Goal: Task Accomplishment & Management: Manage account settings

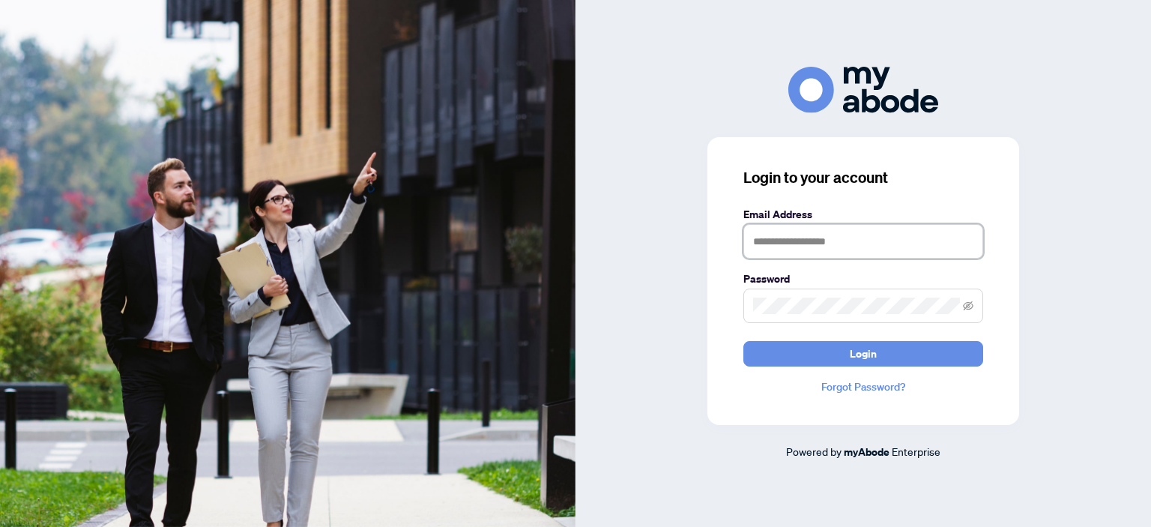
type input "**********"
click at [872, 335] on form "**********" at bounding box center [863, 286] width 240 height 160
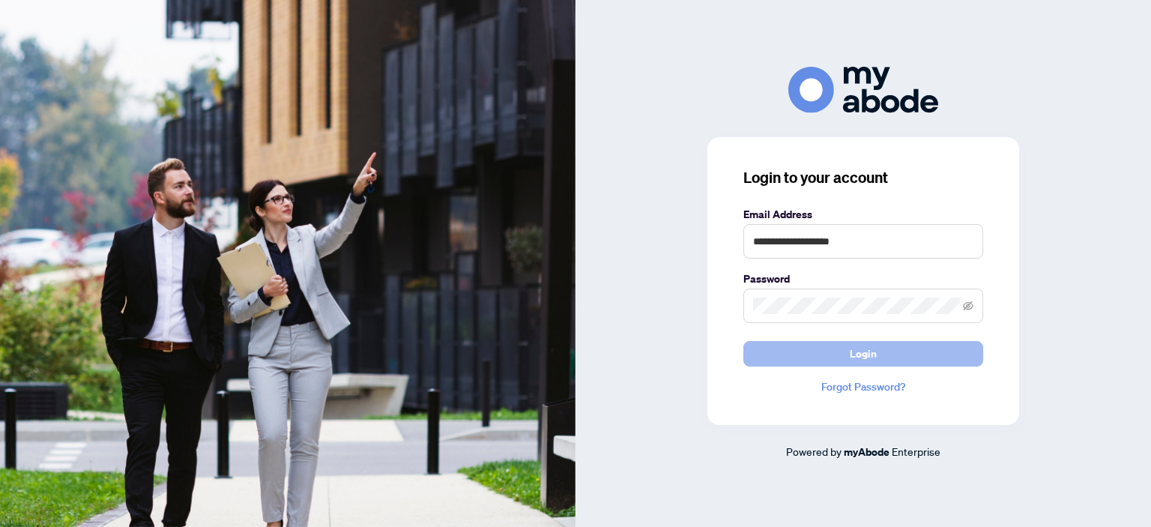
click at [873, 348] on span "Login" at bounding box center [863, 354] width 27 height 24
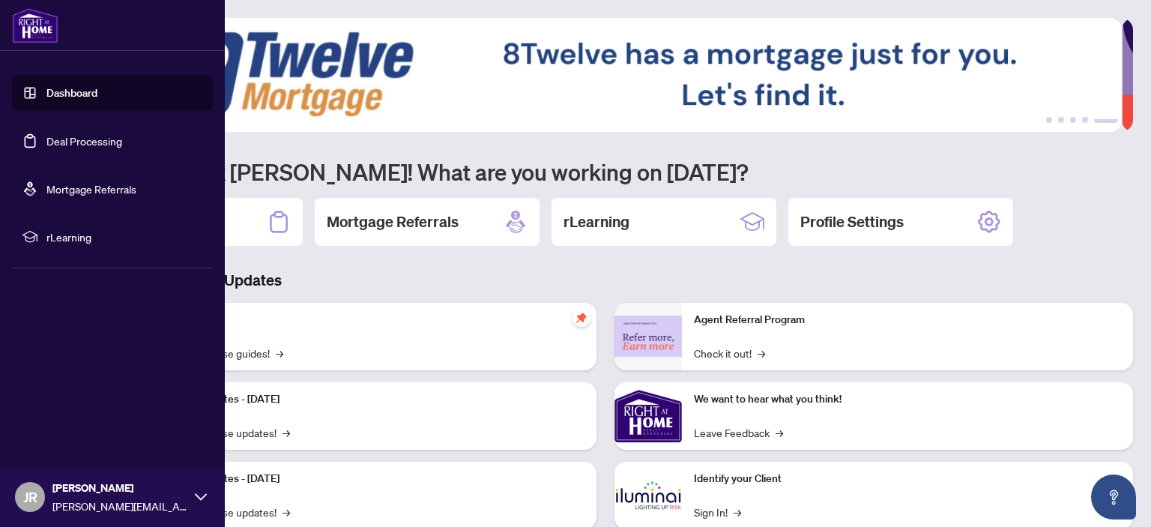
click at [46, 137] on link "Deal Processing" at bounding box center [84, 140] width 76 height 13
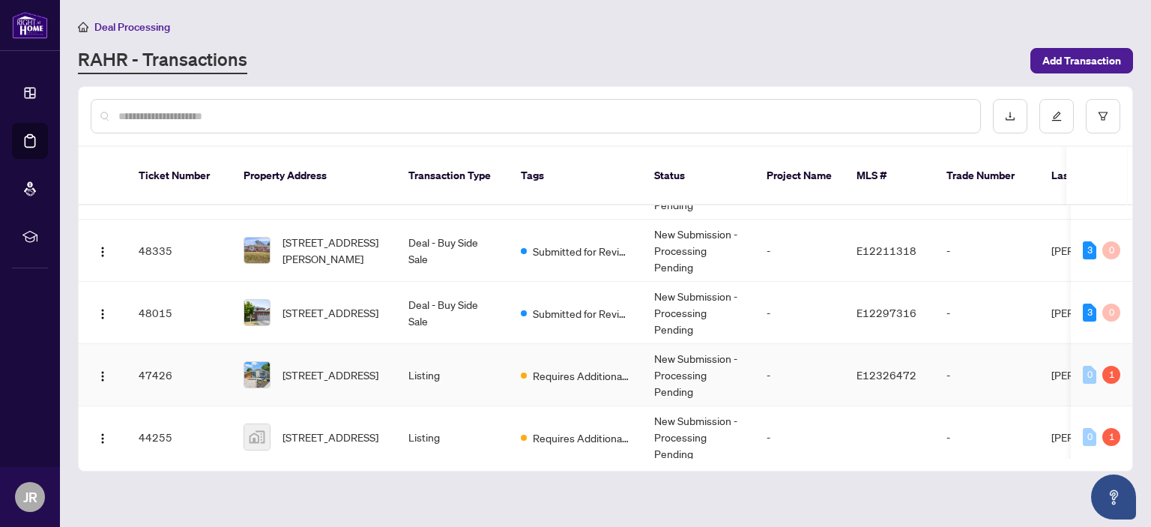
scroll to position [46, 0]
click at [475, 347] on td "Listing" at bounding box center [452, 376] width 112 height 62
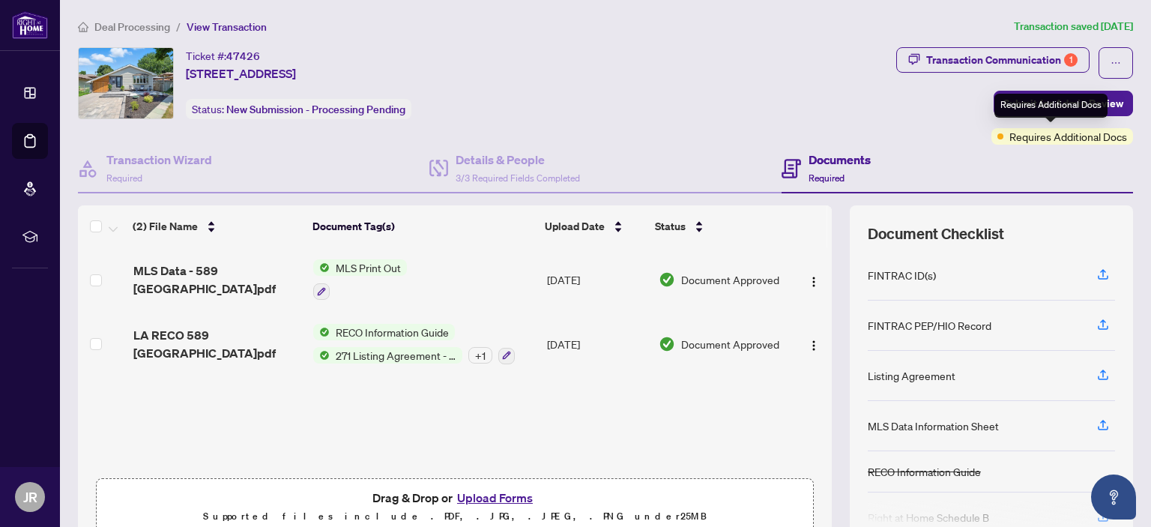
click at [1054, 139] on span "Requires Additional Docs" at bounding box center [1068, 136] width 118 height 16
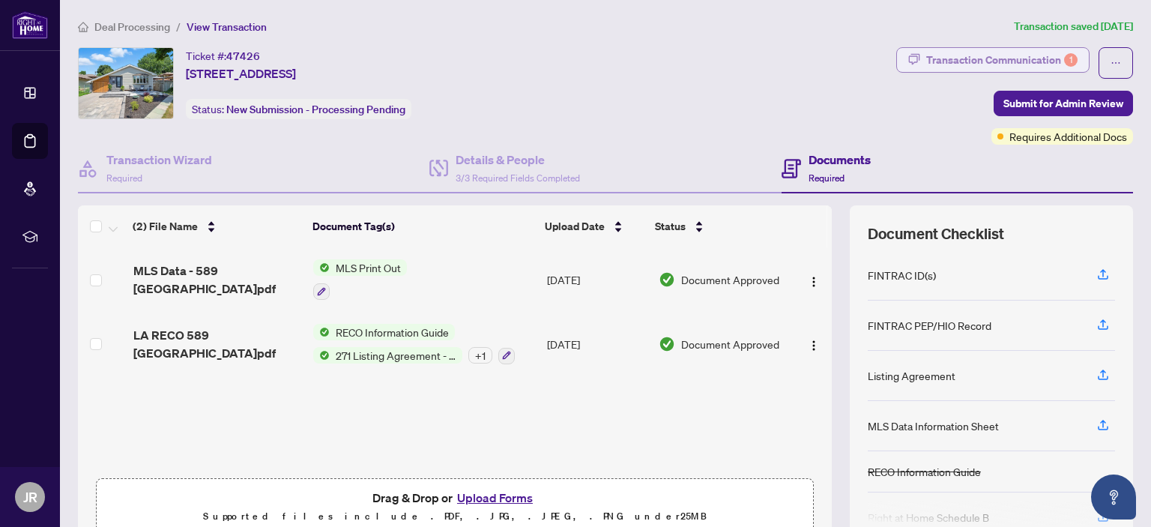
click at [990, 57] on div "Transaction Communication 1" at bounding box center [1001, 60] width 151 height 24
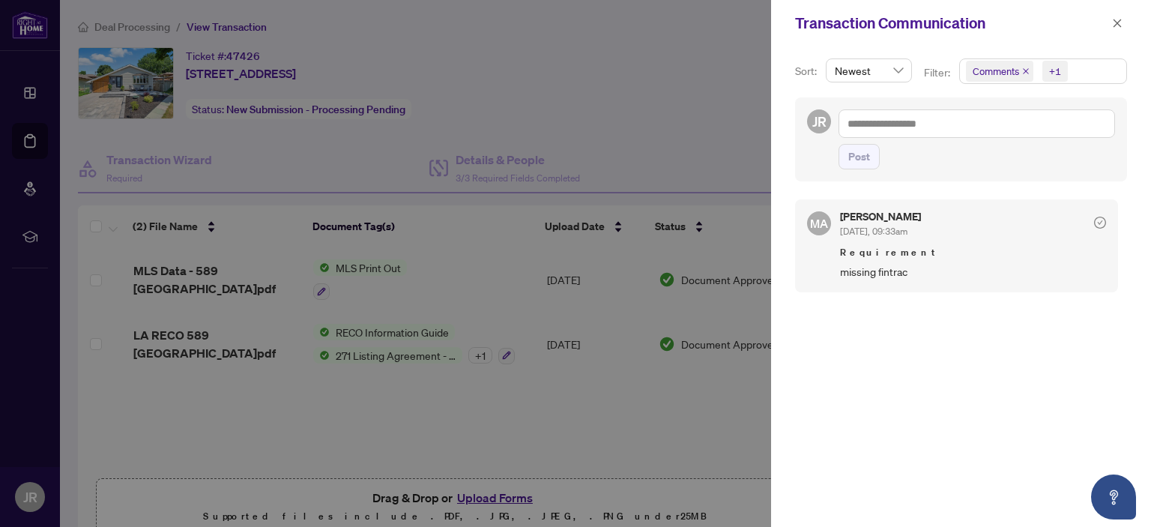
click at [419, 122] on div at bounding box center [575, 263] width 1151 height 527
click at [695, 346] on div at bounding box center [575, 263] width 1151 height 527
click at [1115, 22] on icon "close" at bounding box center [1117, 23] width 8 height 8
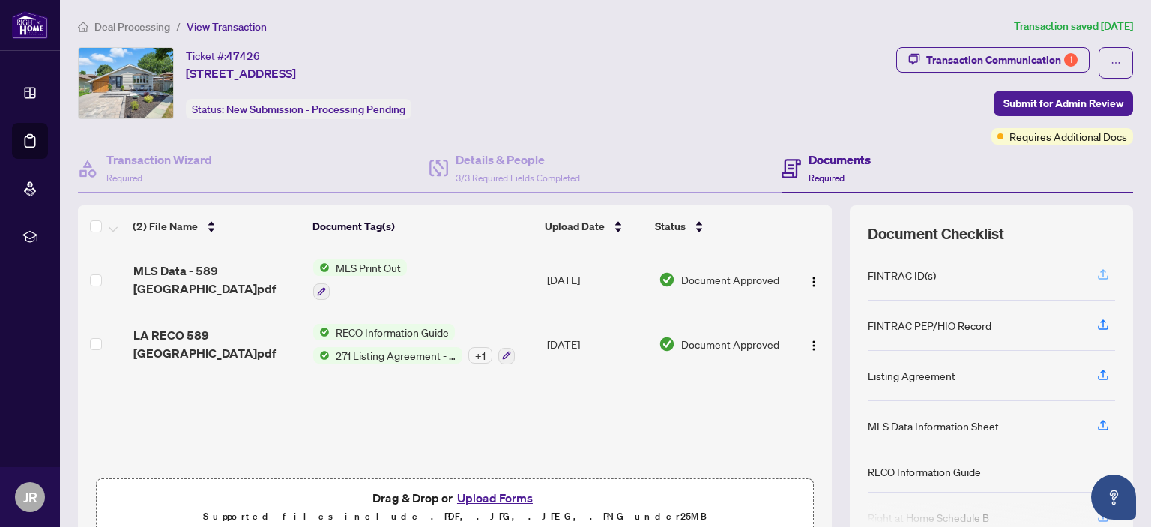
click at [1100, 269] on icon "button" at bounding box center [1103, 272] width 6 height 7
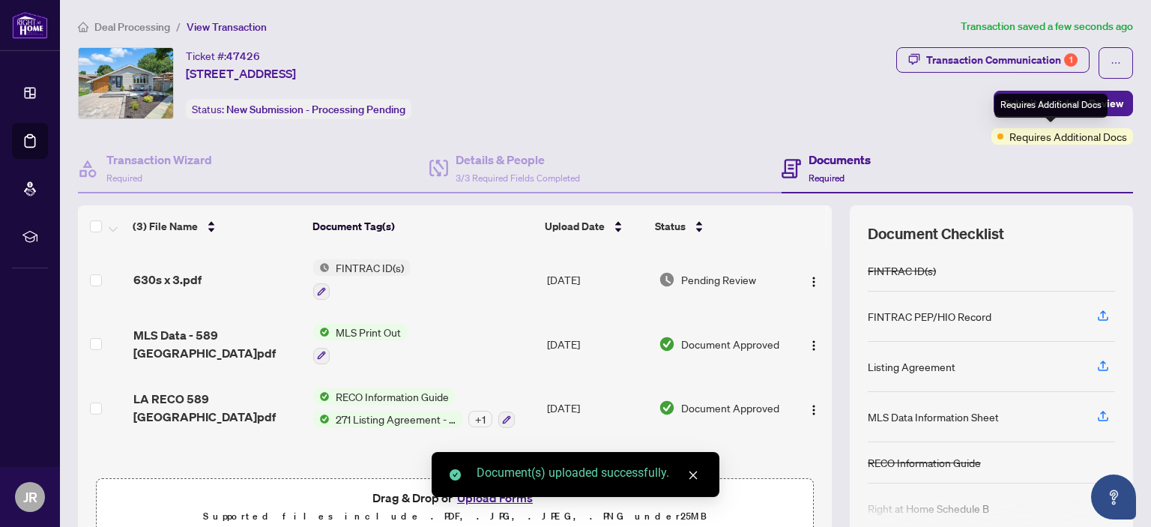
click at [1043, 96] on div "Requires Additional Docs" at bounding box center [1050, 106] width 113 height 24
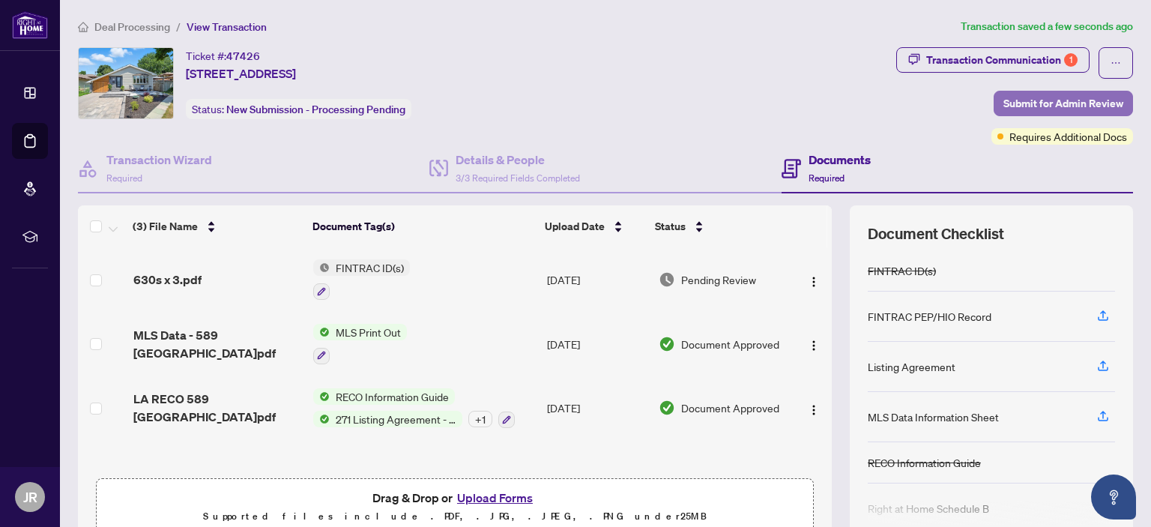
click at [1086, 103] on span "Submit for Admin Review" at bounding box center [1063, 103] width 120 height 24
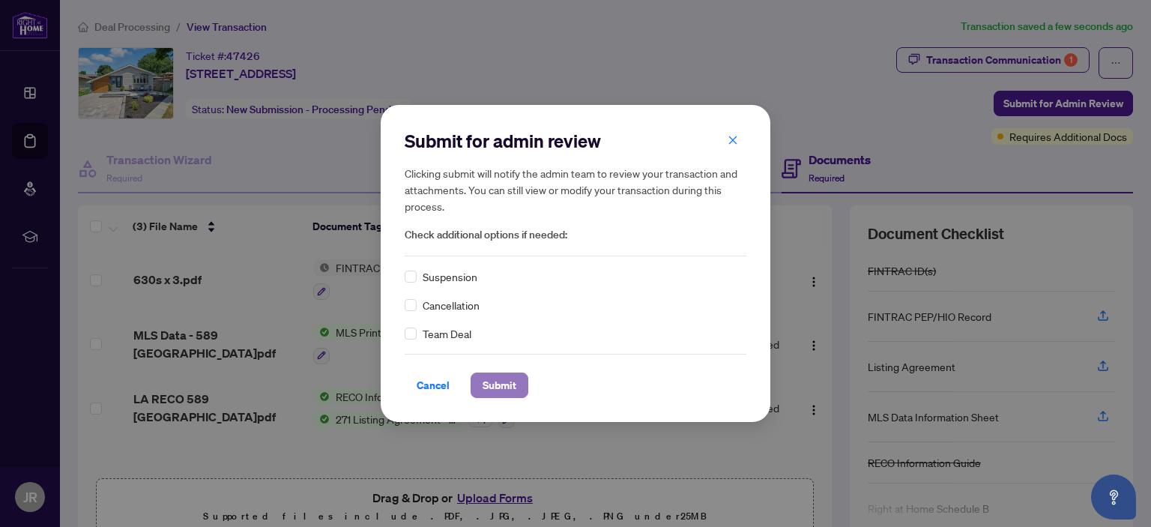
click at [493, 387] on span "Submit" at bounding box center [499, 385] width 34 height 24
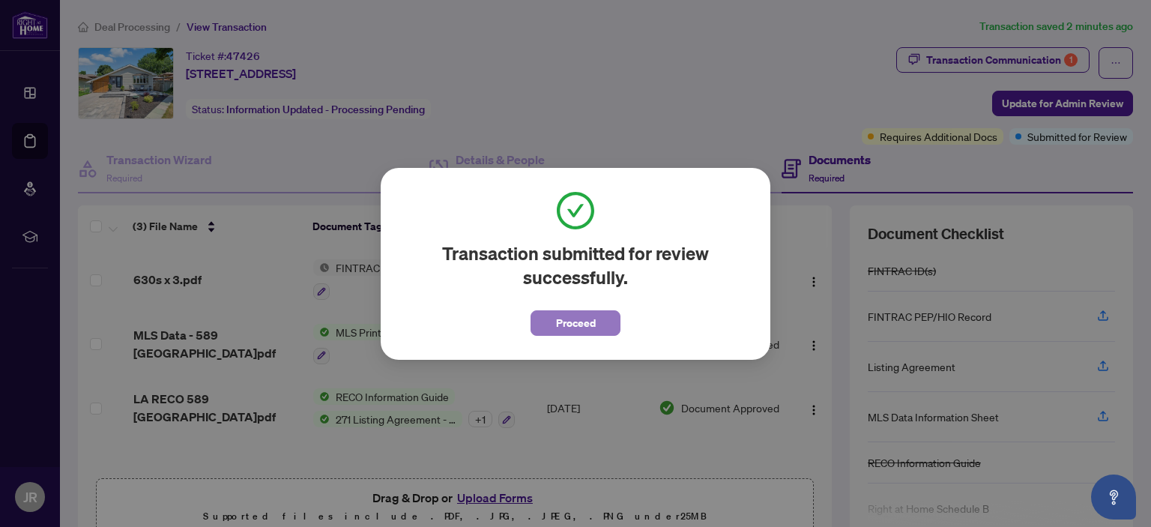
click at [596, 319] on button "Proceed" at bounding box center [575, 322] width 90 height 25
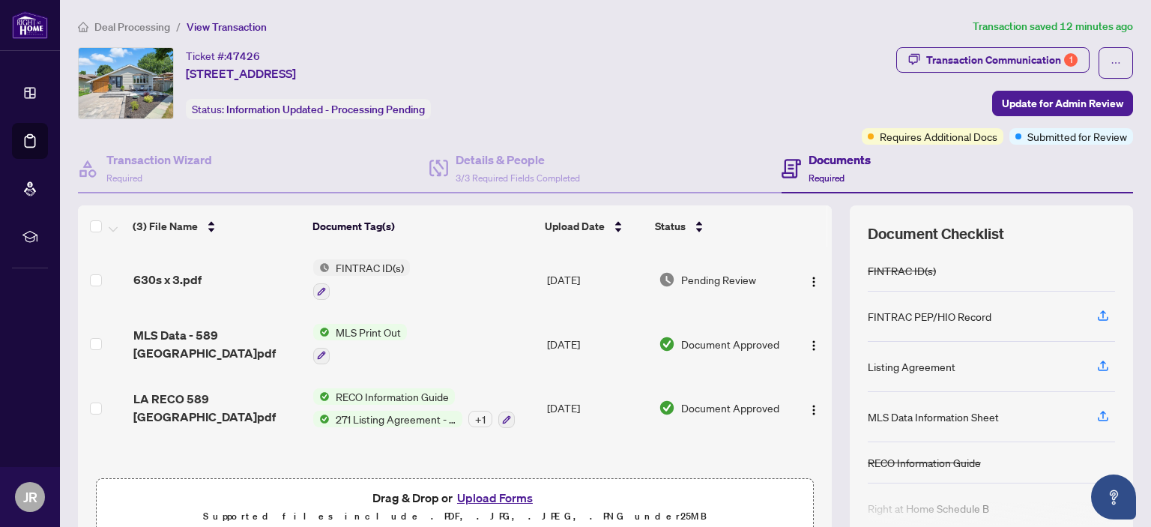
drag, startPoint x: 617, startPoint y: 80, endPoint x: 713, endPoint y: 72, distance: 97.0
click at [617, 80] on div "Ticket #: 47426 589 Annandale St, Oshawa, Ontario L1H 7S6, Canada Status: Infor…" at bounding box center [467, 83] width 778 height 72
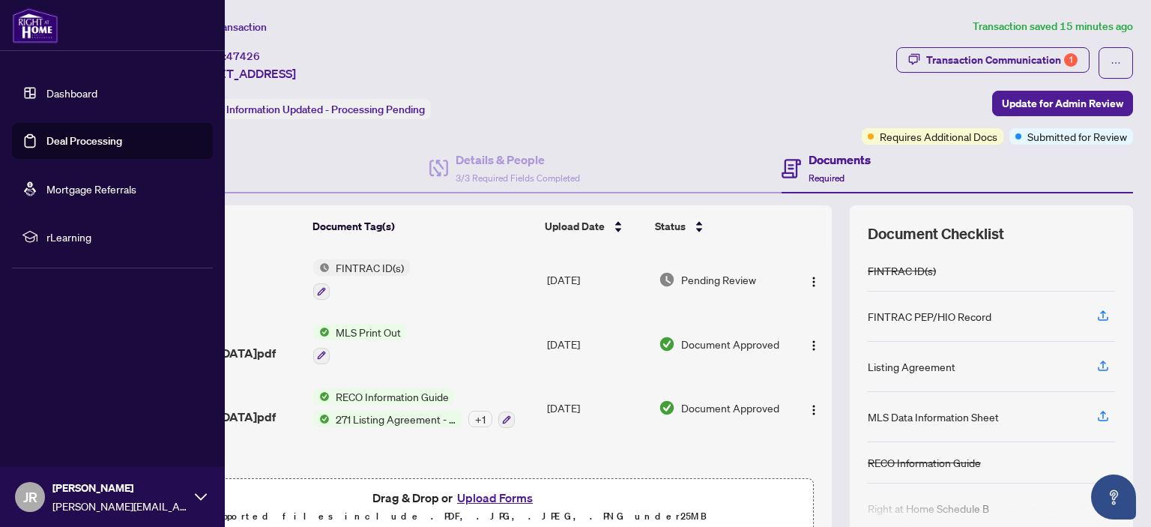
click at [46, 140] on link "Deal Processing" at bounding box center [84, 140] width 76 height 13
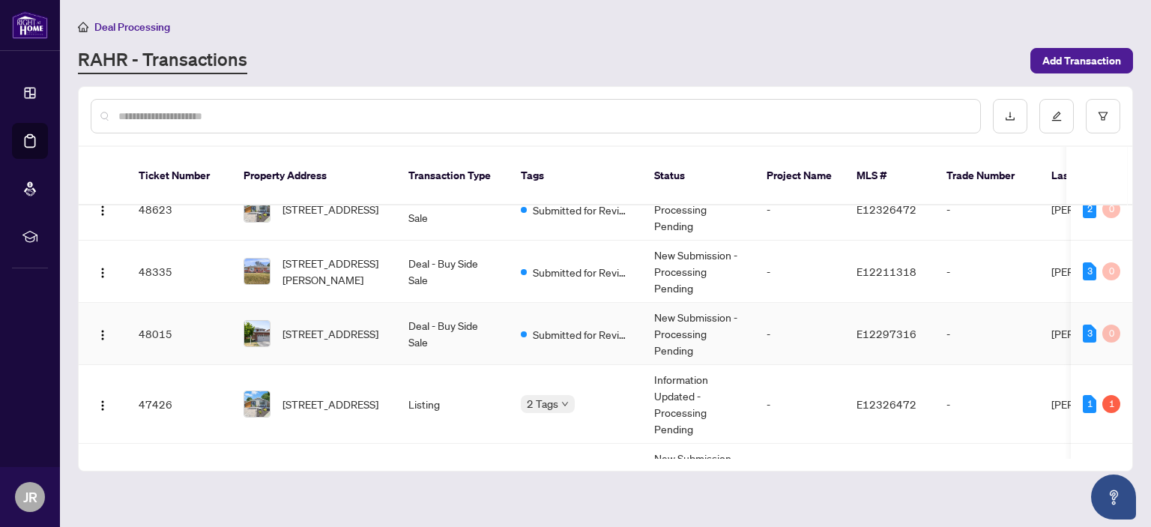
scroll to position [27, 0]
click at [436, 312] on td "Deal - Buy Side Sale" at bounding box center [452, 334] width 112 height 62
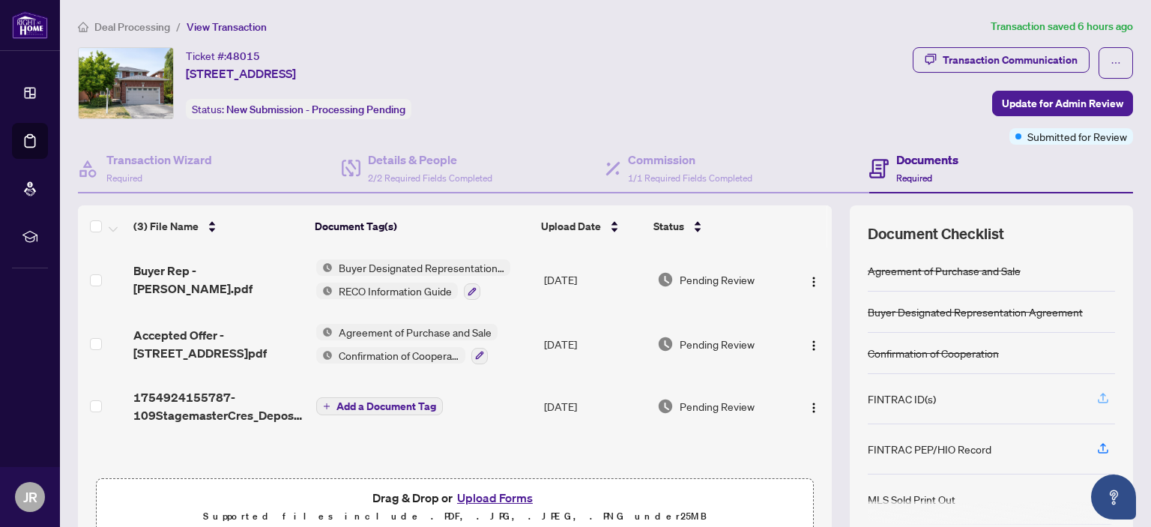
click at [1100, 398] on button "button" at bounding box center [1103, 398] width 24 height 25
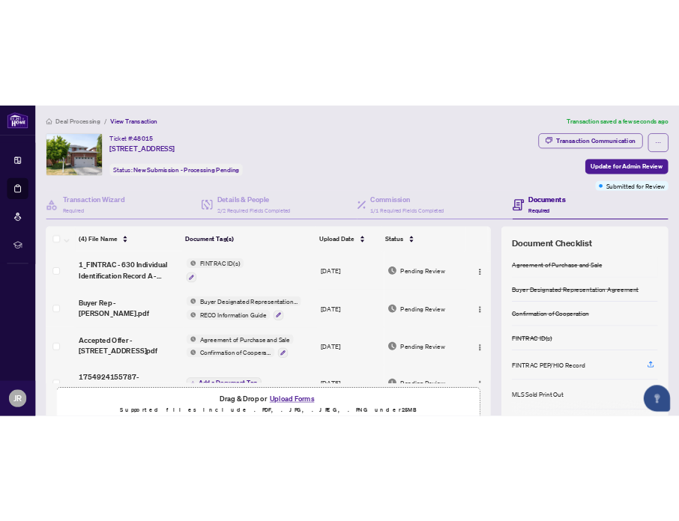
scroll to position [30, 0]
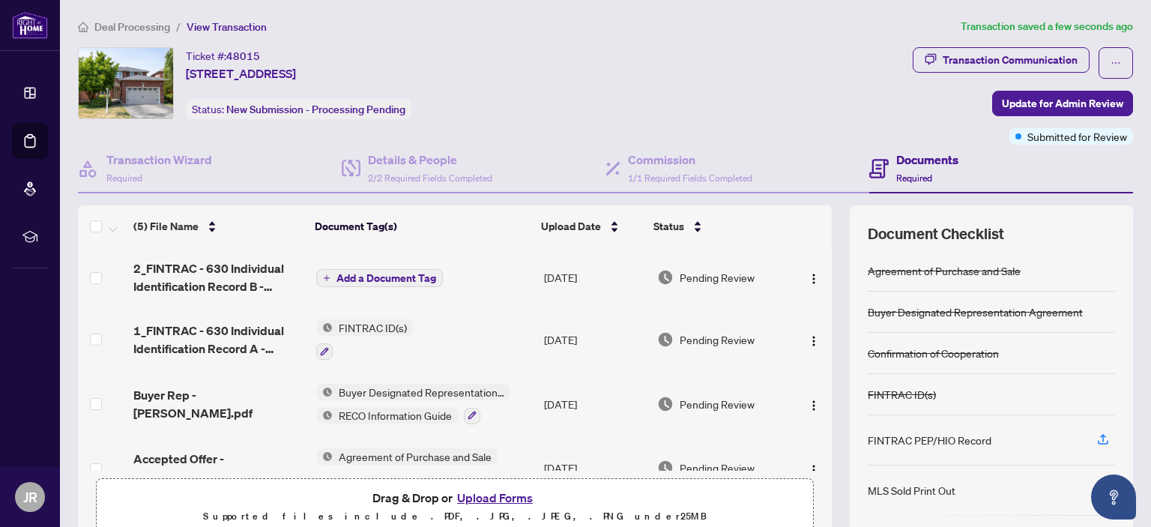
click at [378, 284] on button "Add a Document Tag" at bounding box center [379, 278] width 127 height 18
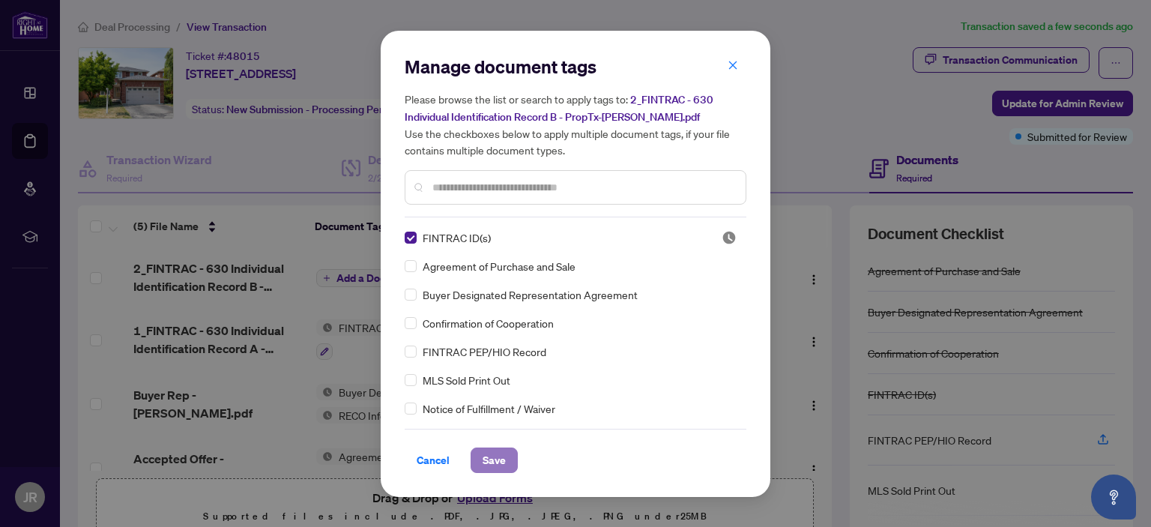
click at [497, 456] on span "Save" at bounding box center [493, 460] width 23 height 24
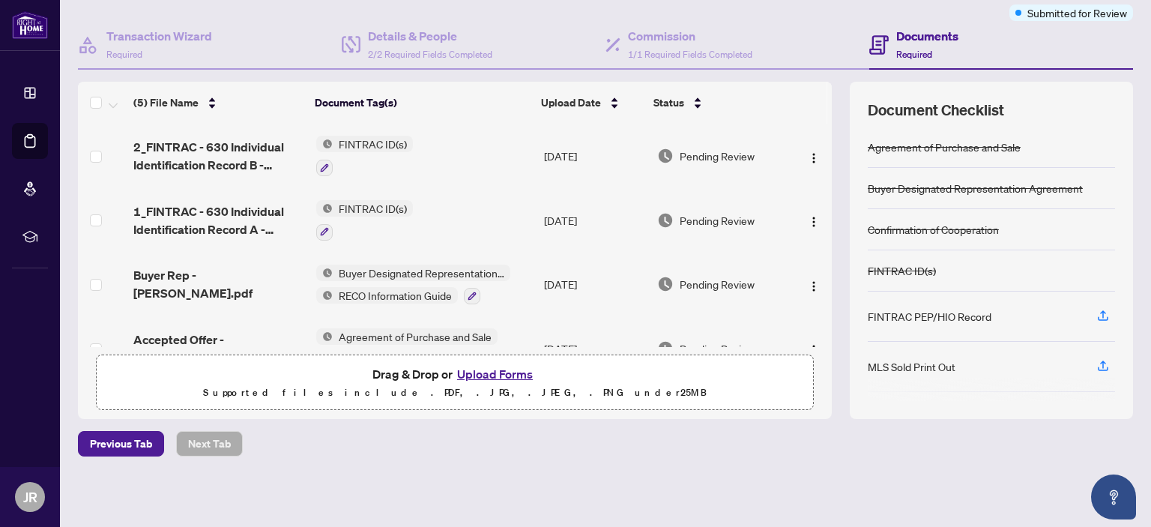
scroll to position [121, 0]
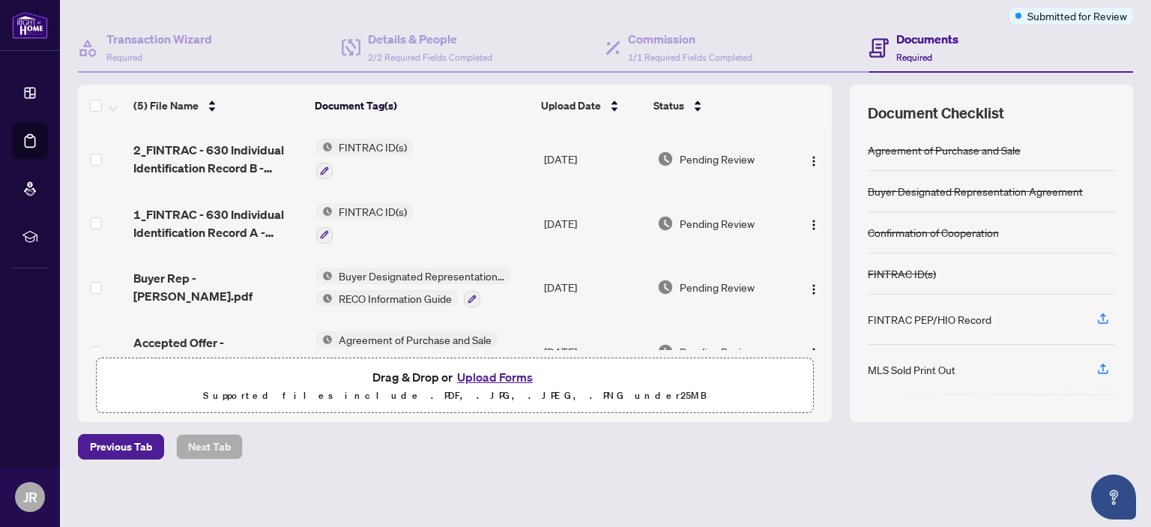
click at [491, 375] on button "Upload Forms" at bounding box center [494, 376] width 85 height 19
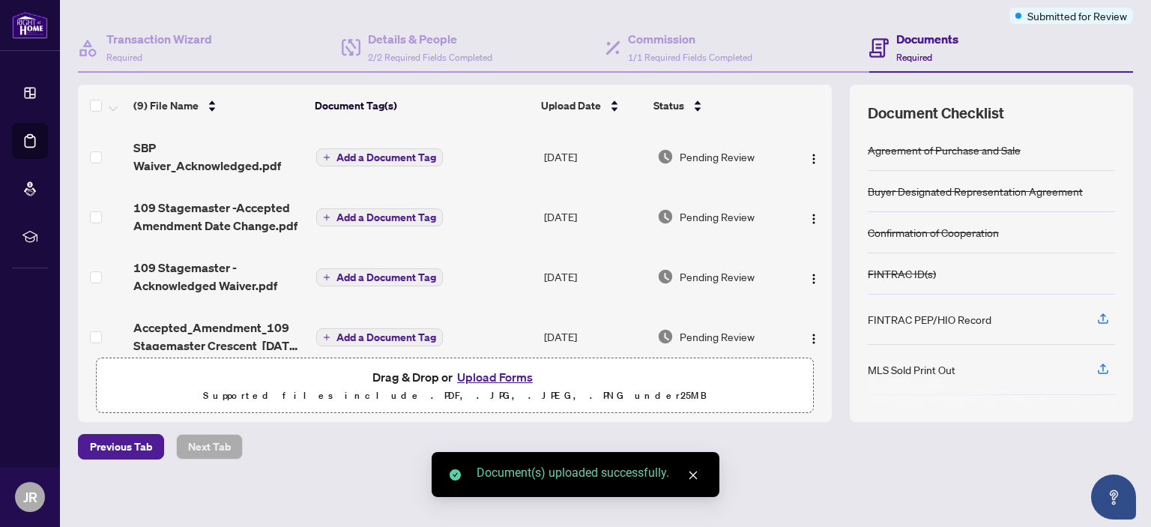
click at [387, 153] on span "Add a Document Tag" at bounding box center [386, 157] width 100 height 10
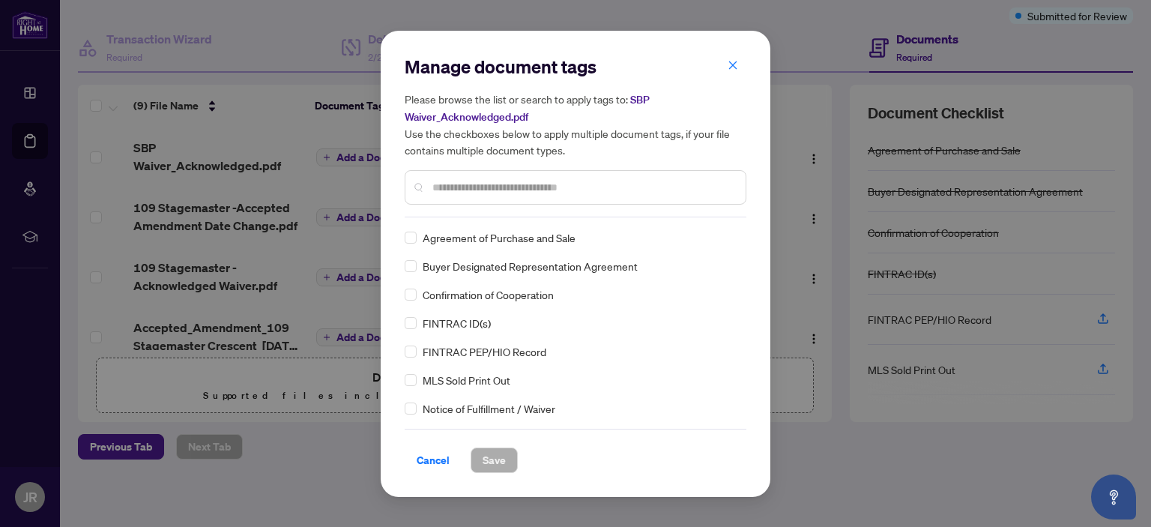
click at [518, 217] on div "Manage document tags Please browse the list or search to apply tags to: SBP Wai…" at bounding box center [576, 264] width 342 height 418
click at [499, 185] on input "text" at bounding box center [582, 187] width 301 height 16
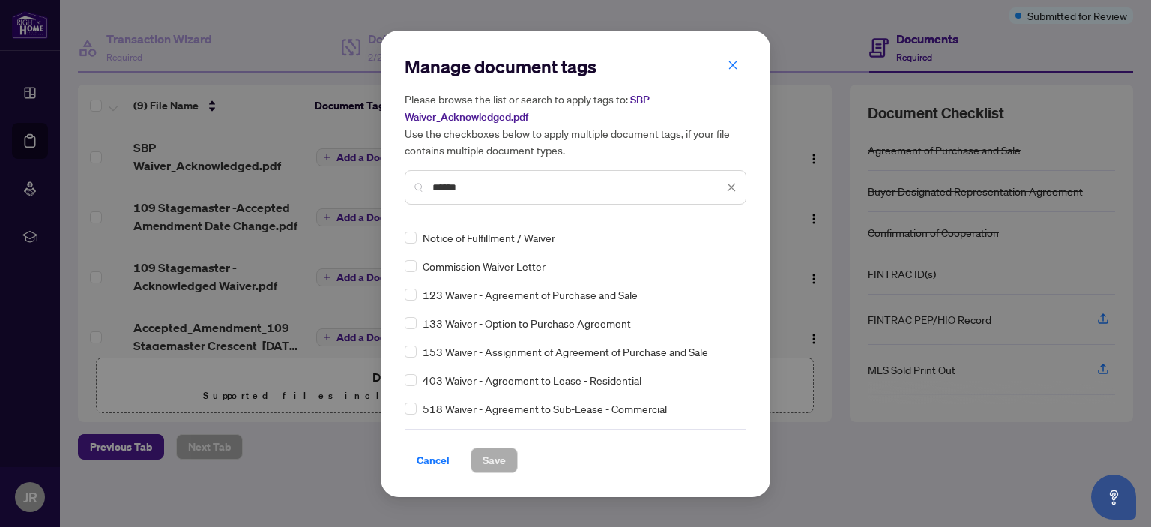
type input "******"
click at [506, 455] on button "Save" at bounding box center [493, 459] width 47 height 25
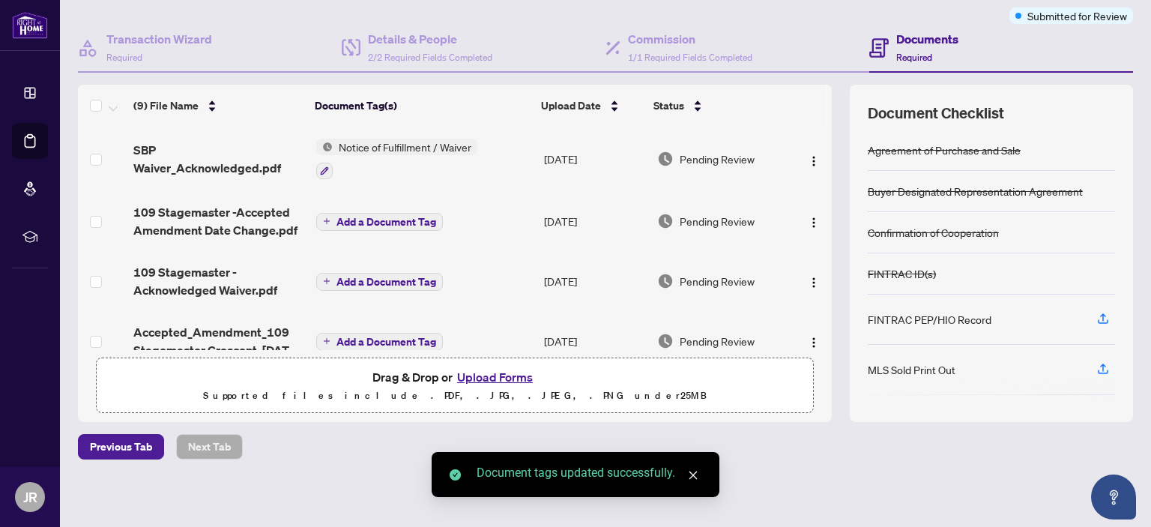
click at [348, 217] on span "Add a Document Tag" at bounding box center [386, 222] width 100 height 10
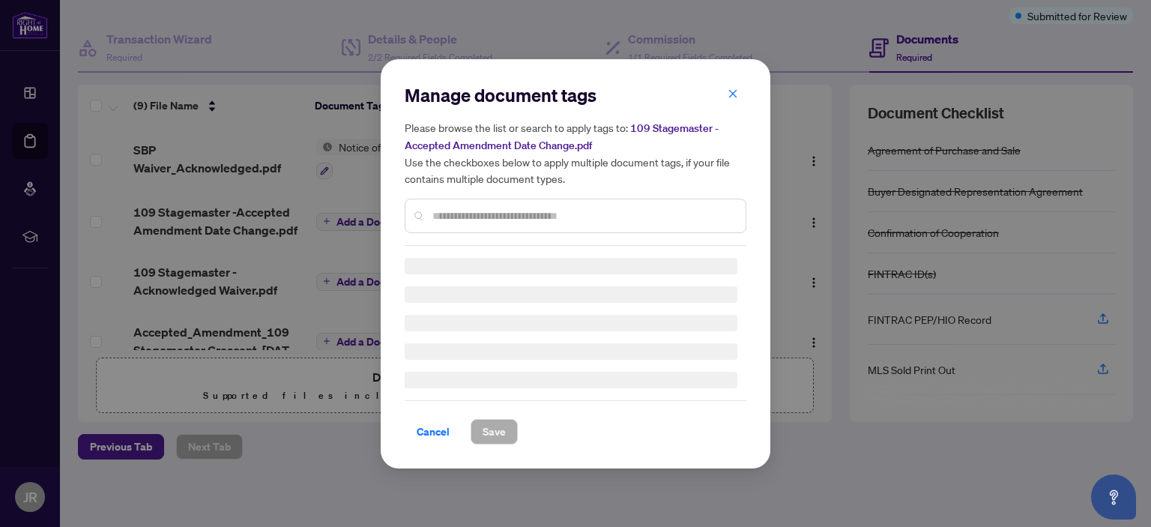
click at [452, 211] on div "Manage document tags Please browse the list or search to apply tags to: 109 Sta…" at bounding box center [576, 164] width 342 height 163
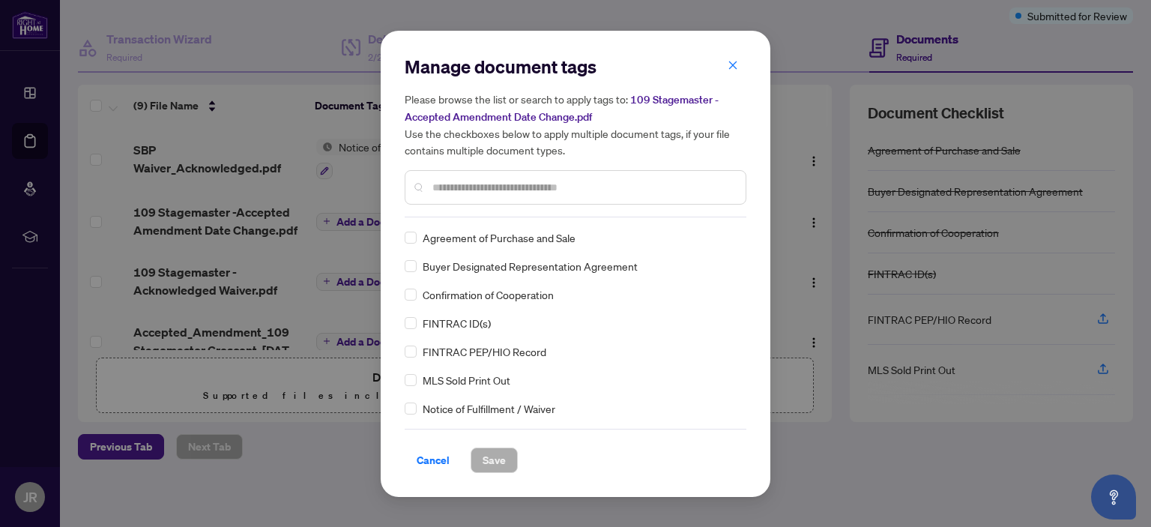
click at [446, 185] on input "text" at bounding box center [582, 187] width 301 height 16
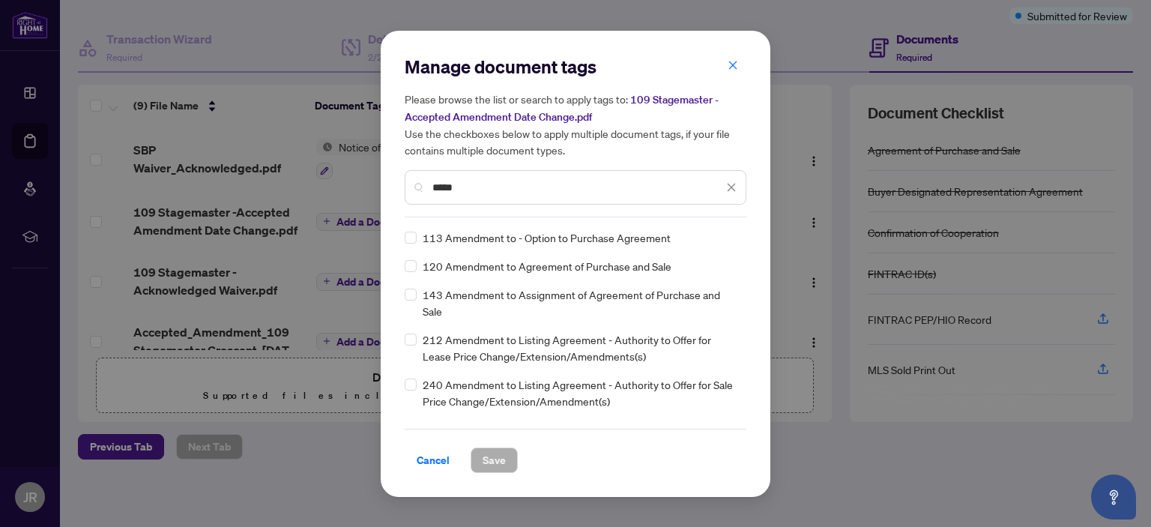
type input "*****"
click at [490, 456] on span "Save" at bounding box center [493, 460] width 23 height 24
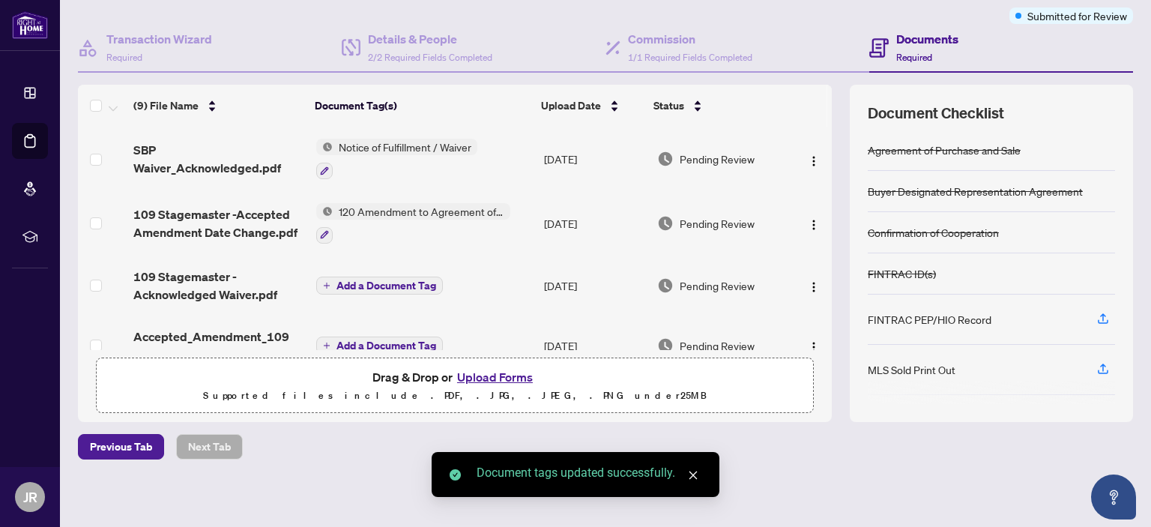
click at [362, 281] on span "Add a Document Tag" at bounding box center [386, 285] width 100 height 10
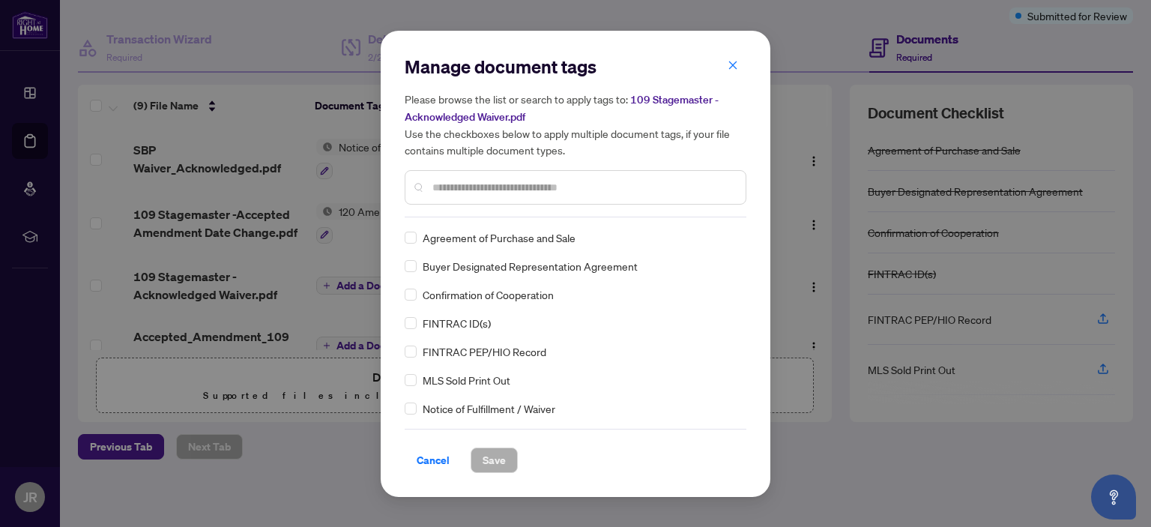
click at [466, 181] on input "text" at bounding box center [582, 187] width 301 height 16
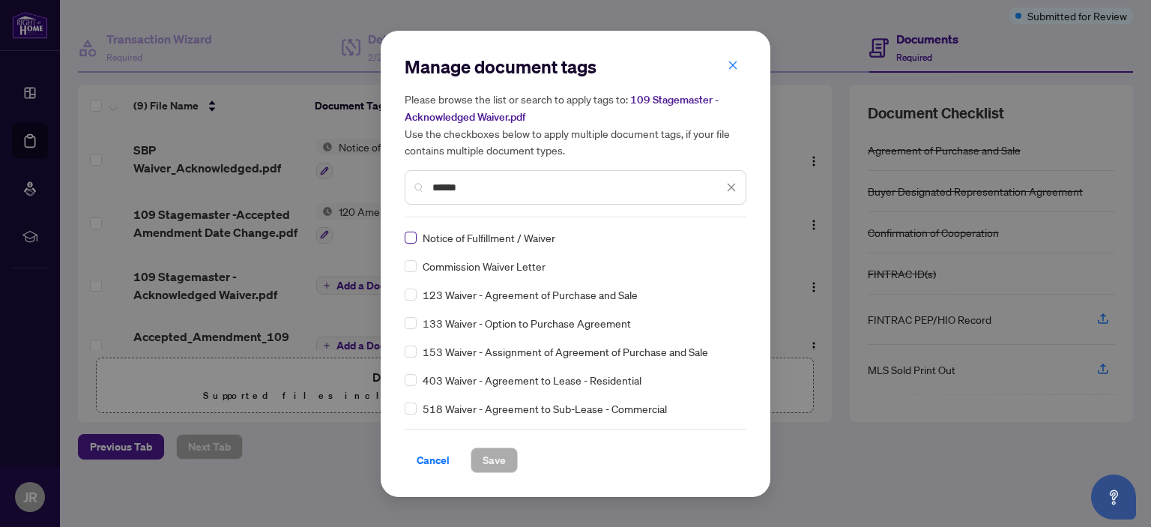
type input "******"
click at [494, 450] on span "Save" at bounding box center [493, 460] width 23 height 24
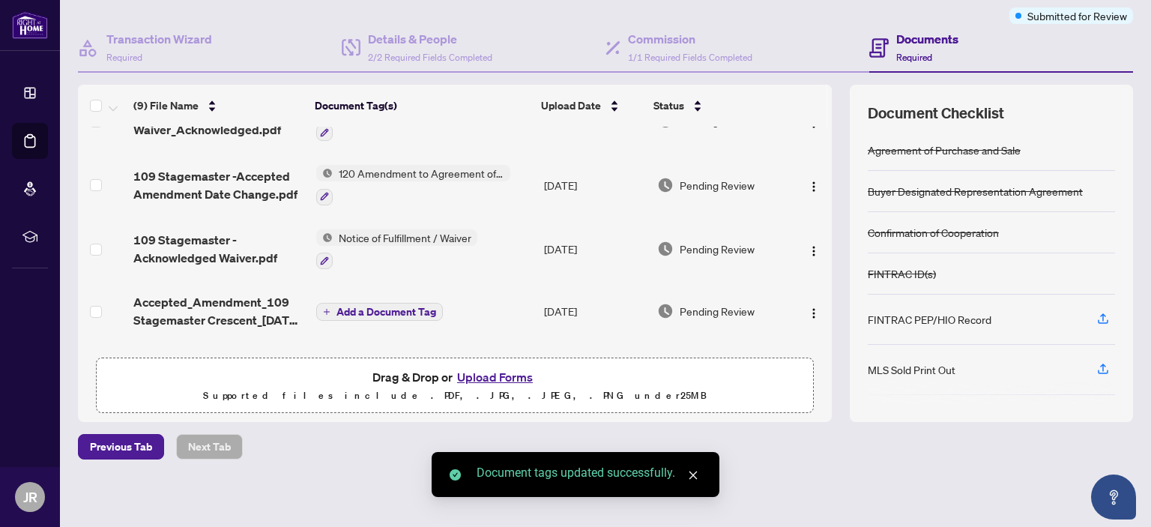
scroll to position [37, 0]
click at [389, 307] on span "Add a Document Tag" at bounding box center [386, 312] width 100 height 10
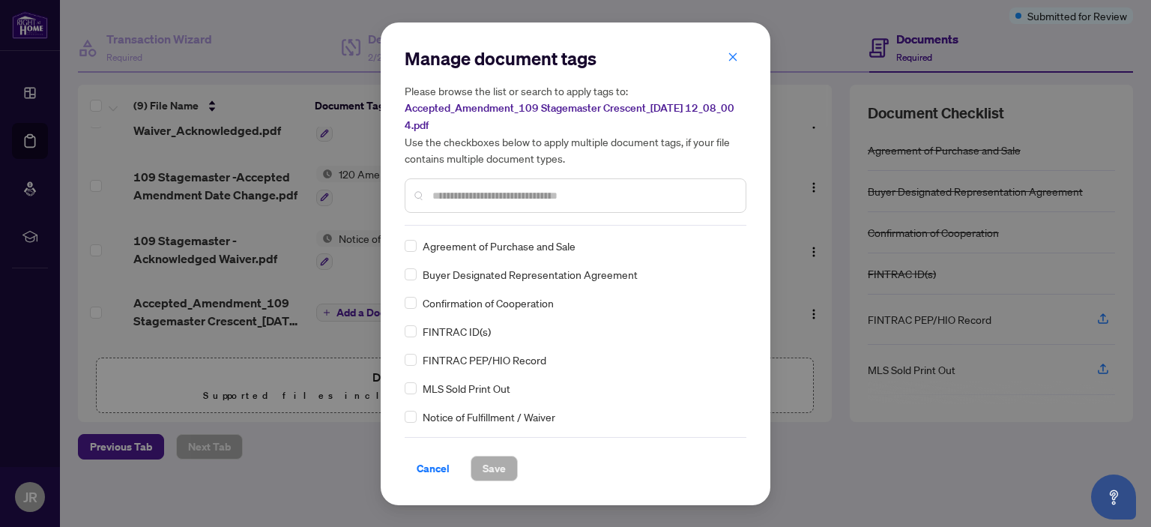
click at [470, 196] on input "text" at bounding box center [582, 195] width 301 height 16
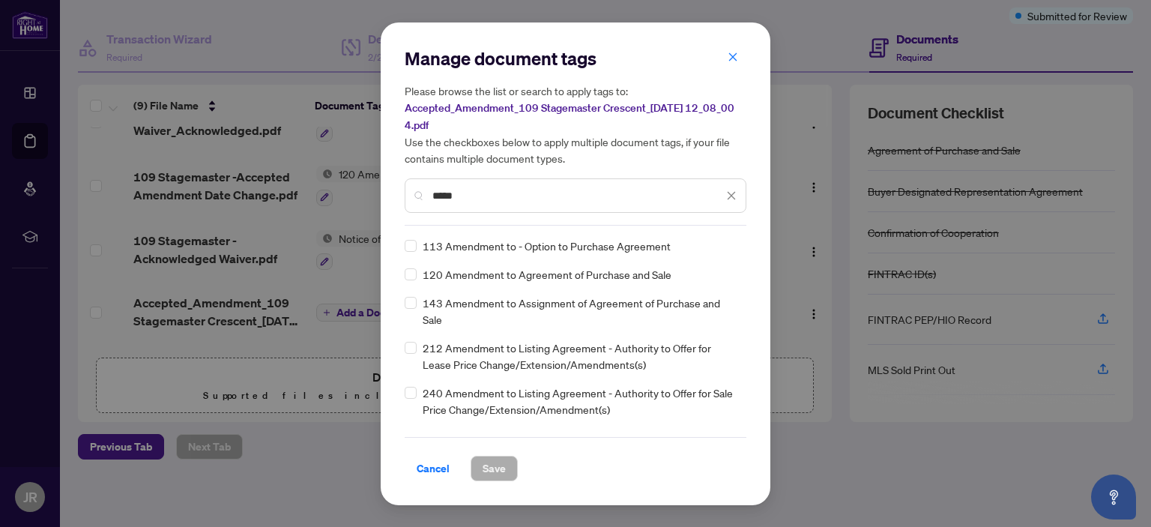
type input "*****"
click at [497, 462] on span "Save" at bounding box center [493, 468] width 23 height 24
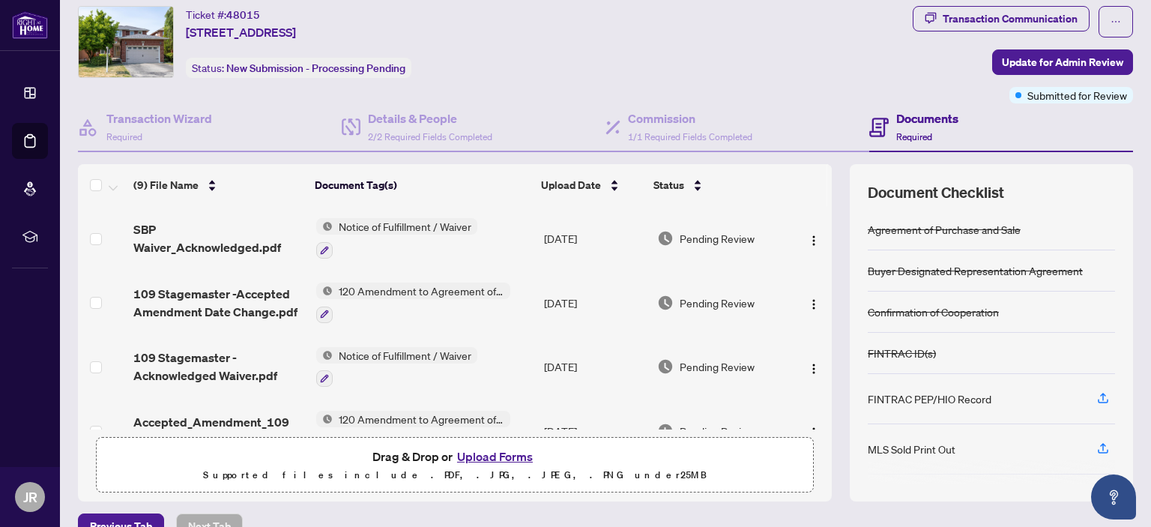
scroll to position [0, 0]
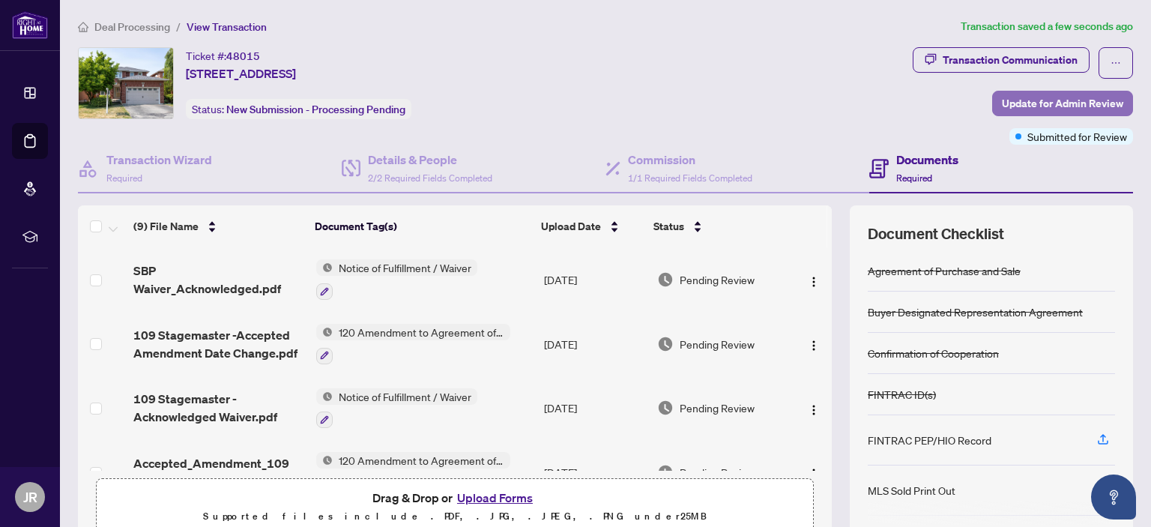
click at [1047, 103] on span "Update for Admin Review" at bounding box center [1062, 103] width 121 height 24
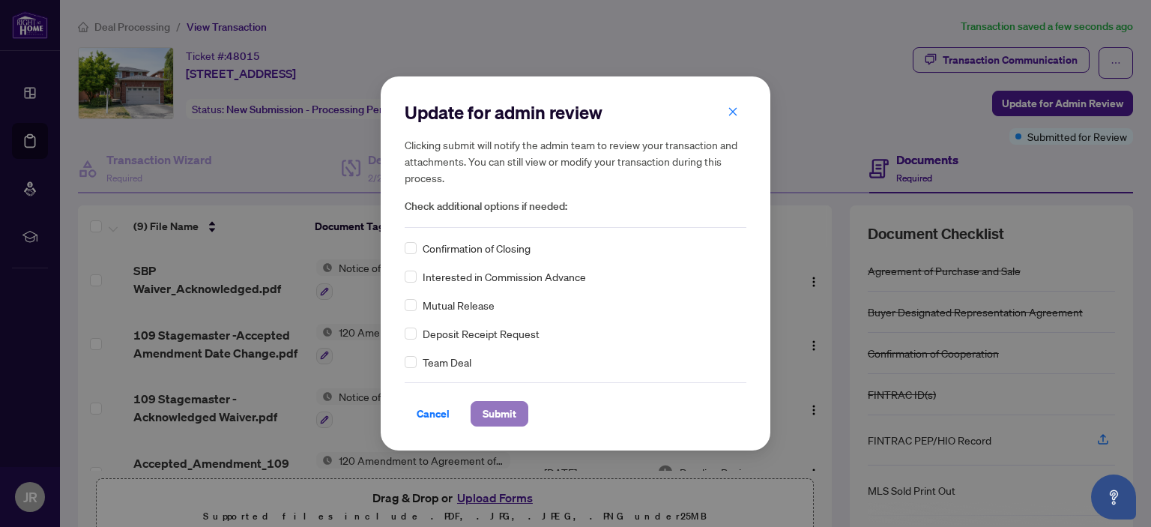
click at [509, 413] on span "Submit" at bounding box center [499, 414] width 34 height 24
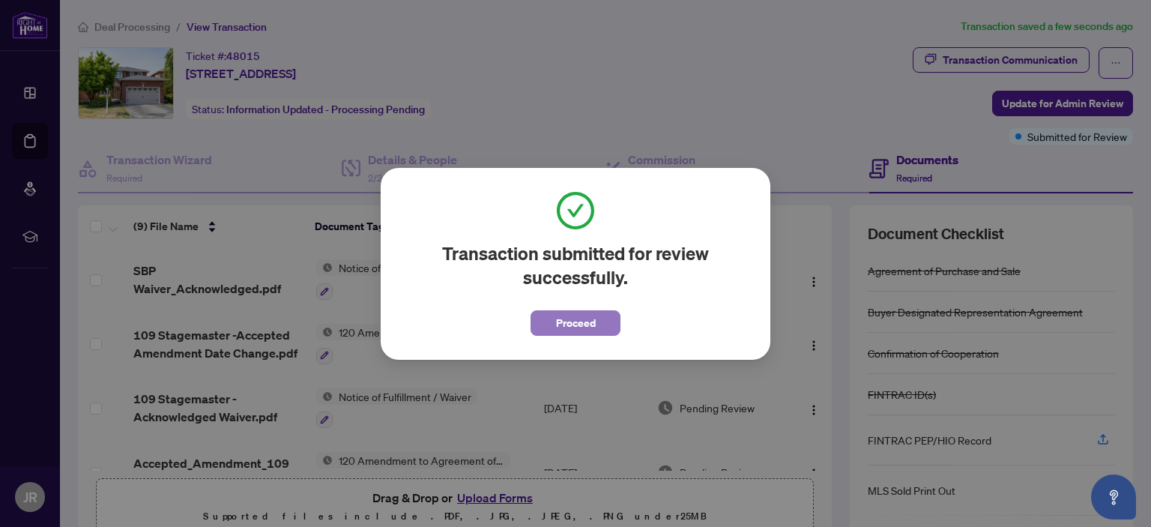
click at [562, 326] on span "Proceed" at bounding box center [576, 323] width 40 height 24
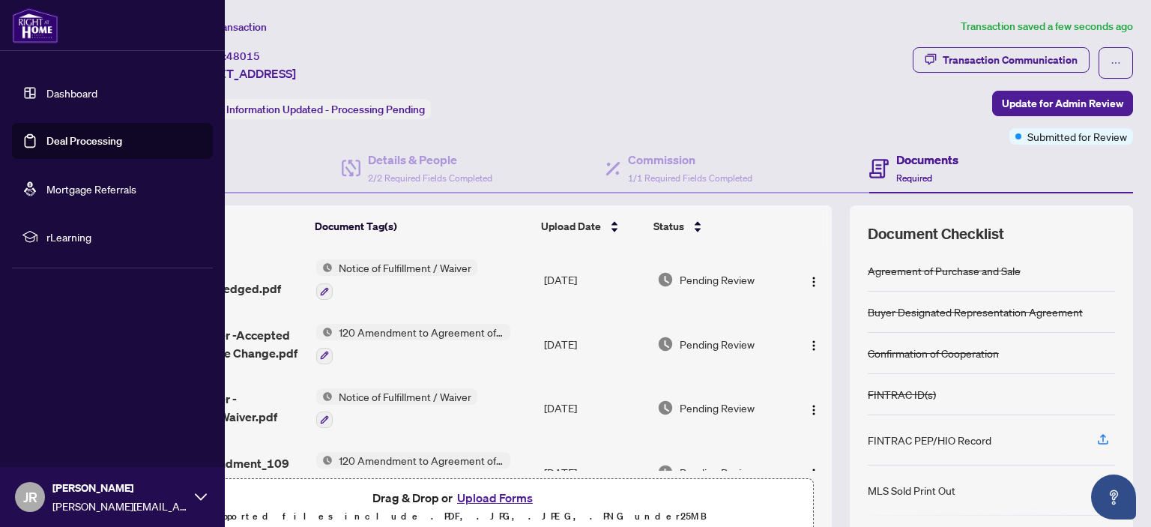
click at [46, 136] on link "Deal Processing" at bounding box center [84, 140] width 76 height 13
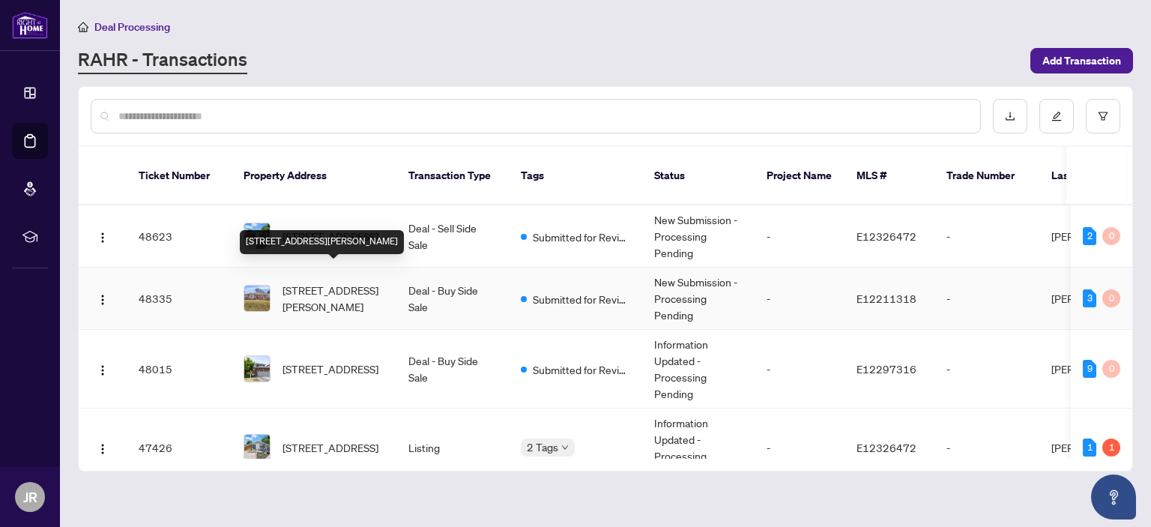
click at [336, 282] on span "3 Frederick Ave, Clarington, Ontario L1C 2B8, Canada" at bounding box center [333, 298] width 102 height 33
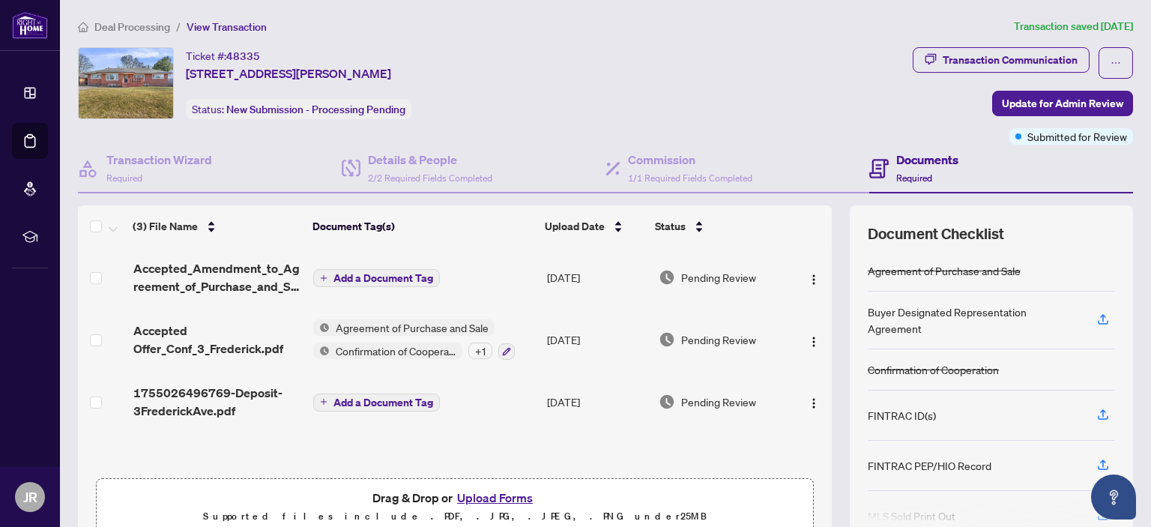
click at [224, 272] on span "Accepted_Amendment_to_Agreement_of_Purchase_and_Sa.pdf" at bounding box center [217, 277] width 169 height 36
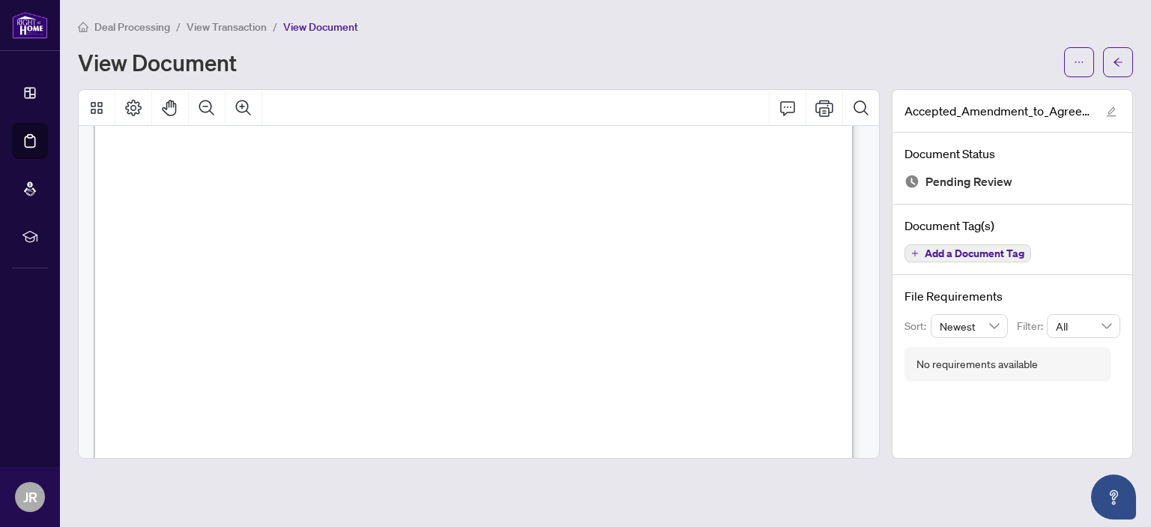
scroll to position [535, 0]
click at [1115, 57] on icon "arrow-left" at bounding box center [1117, 62] width 10 height 10
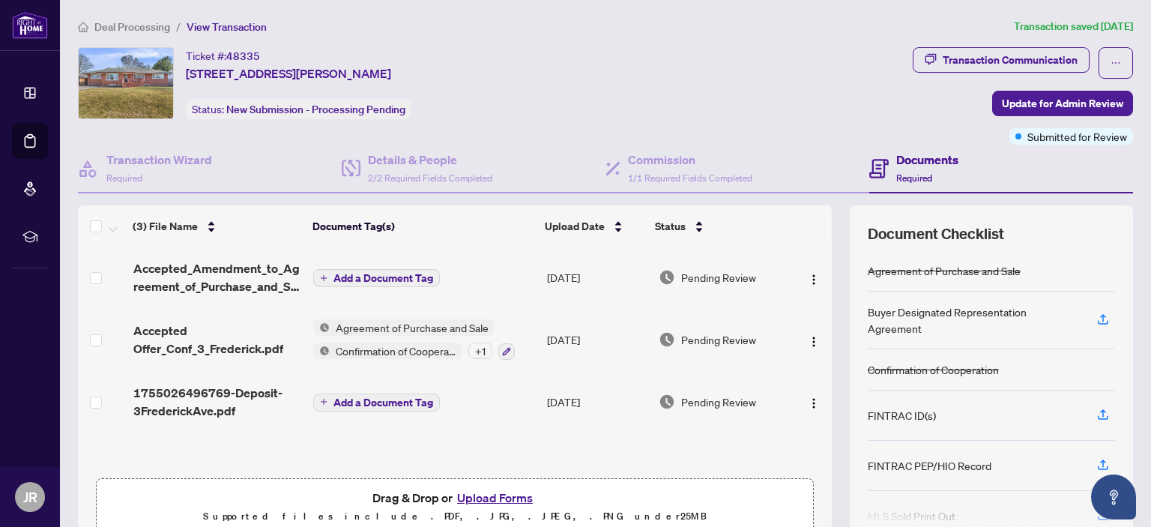
click at [915, 165] on h4 "Documents" at bounding box center [927, 160] width 62 height 18
click at [486, 491] on button "Upload Forms" at bounding box center [494, 497] width 85 height 19
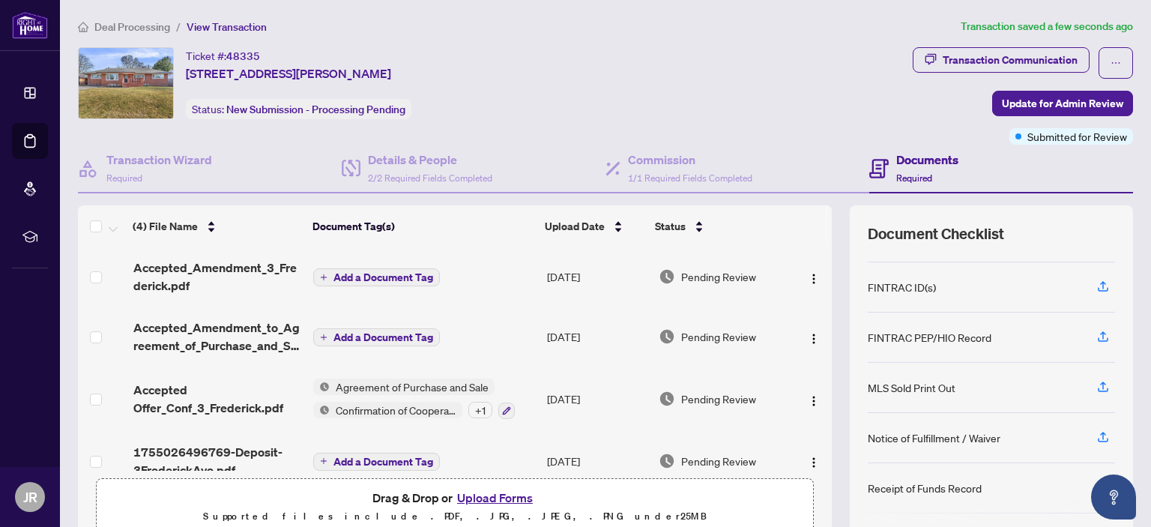
scroll to position [129, 0]
click at [1096, 381] on icon "button" at bounding box center [1102, 385] width 13 height 13
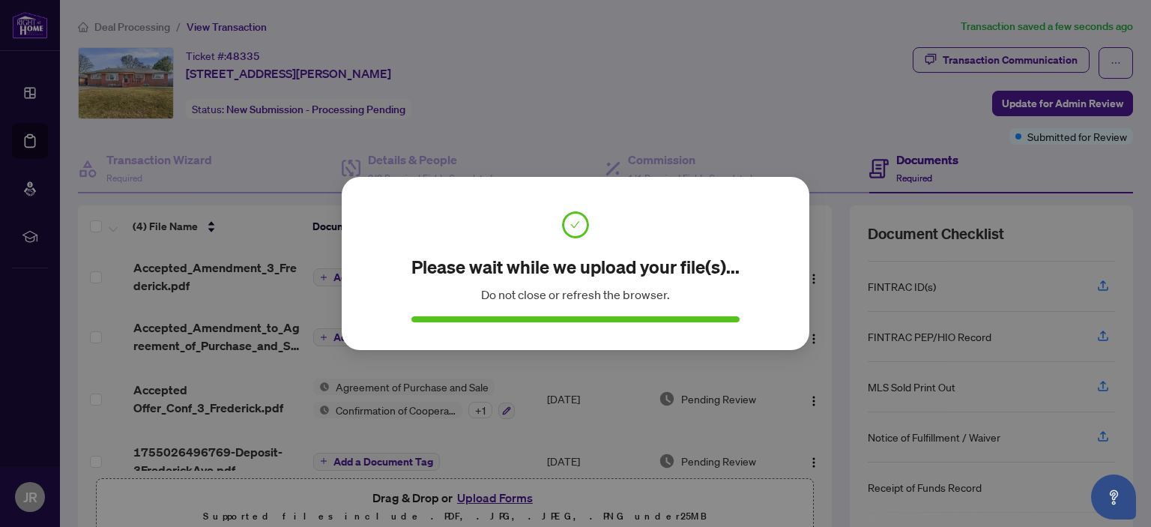
click at [816, 118] on div "Please wait while we upload your file(s)... Do not close or refresh the browser…" at bounding box center [575, 263] width 1151 height 527
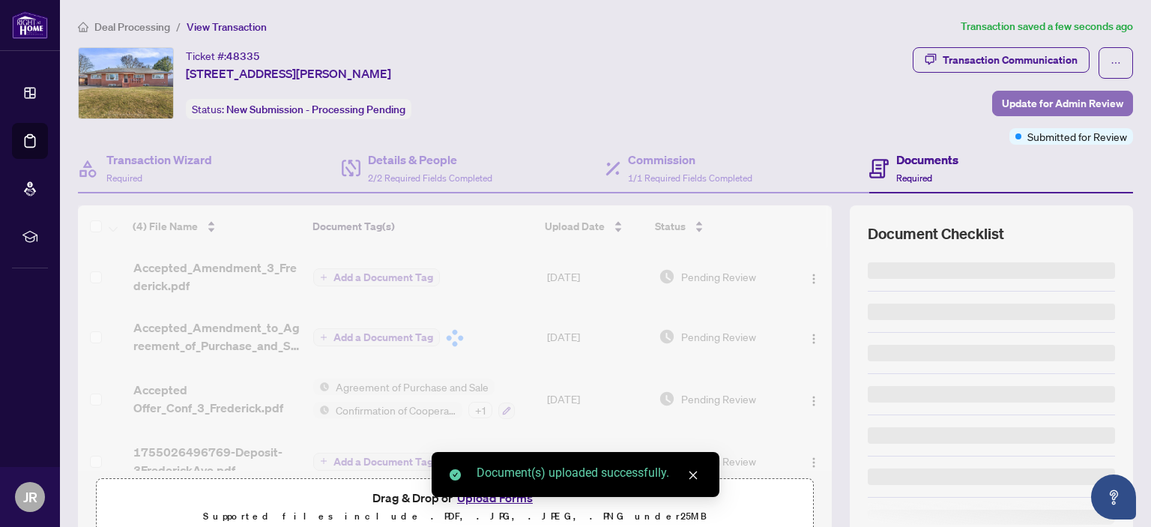
click at [1005, 102] on span "Update for Admin Review" at bounding box center [1062, 103] width 121 height 24
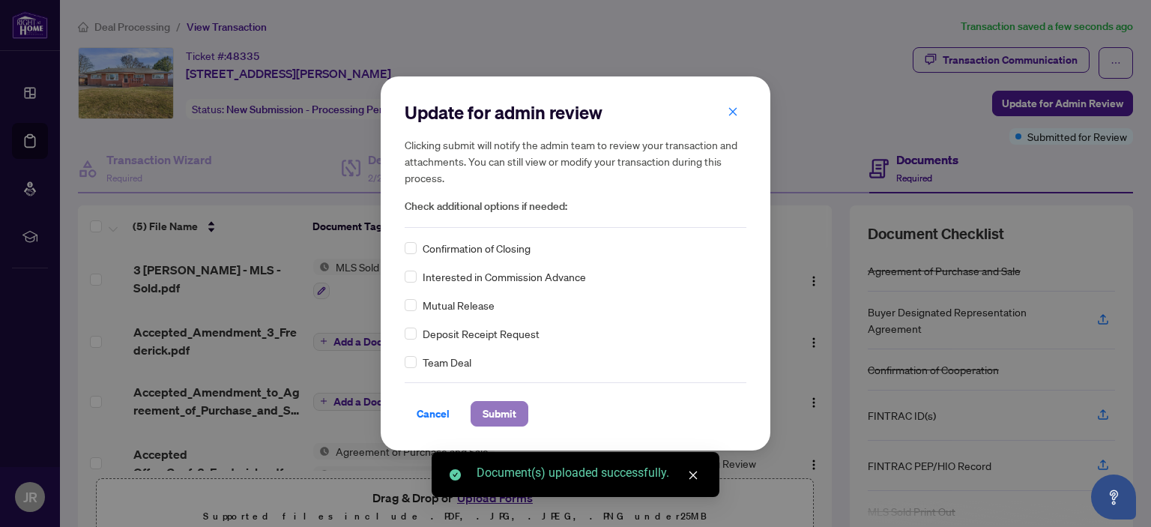
click at [491, 420] on span "Submit" at bounding box center [499, 414] width 34 height 24
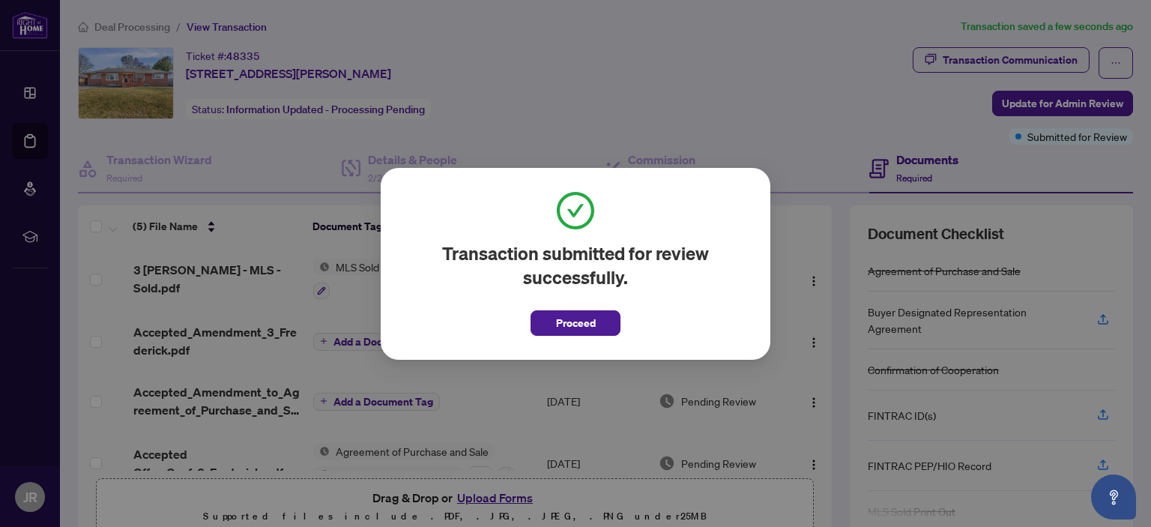
click at [31, 140] on div "Transaction submitted for review successfully. Proceed Cancel OK" at bounding box center [575, 263] width 1151 height 527
click at [579, 320] on span "Proceed" at bounding box center [576, 323] width 40 height 24
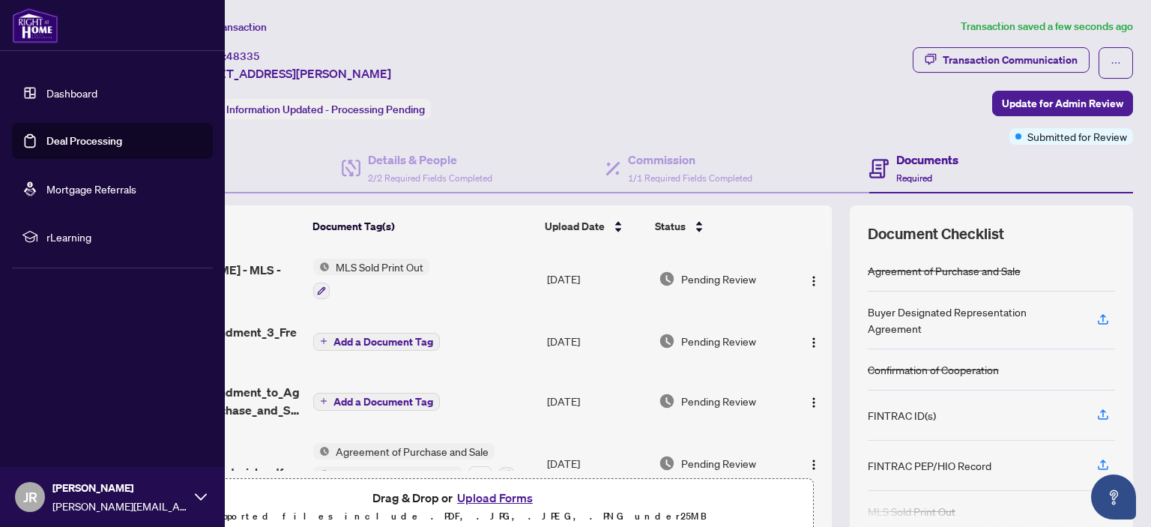
click at [46, 135] on link "Deal Processing" at bounding box center [84, 140] width 76 height 13
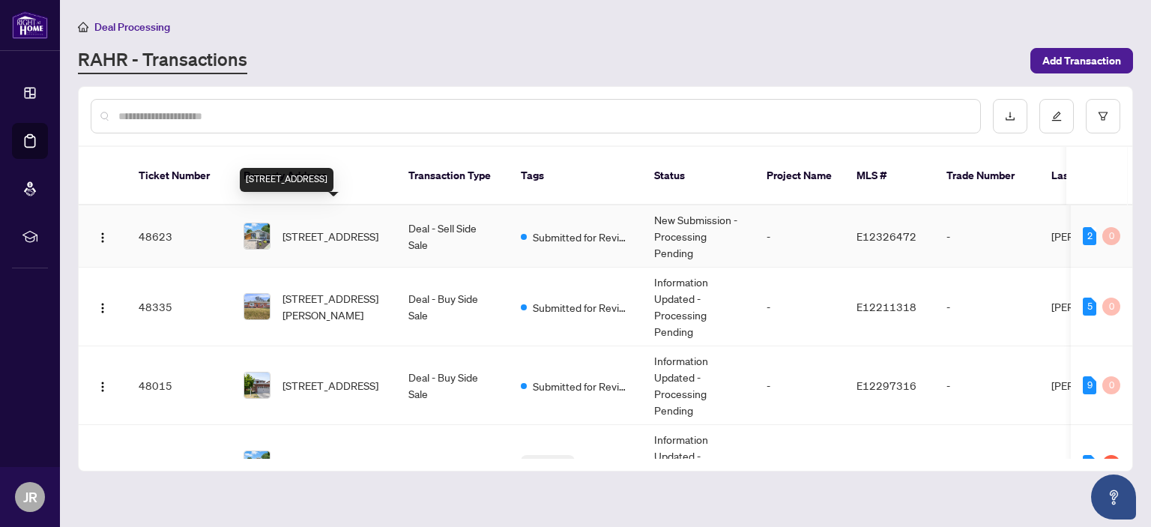
click at [333, 228] on span "589 Annandale St, Oshawa, Ontario L1H 7S6, Canada" at bounding box center [330, 236] width 96 height 16
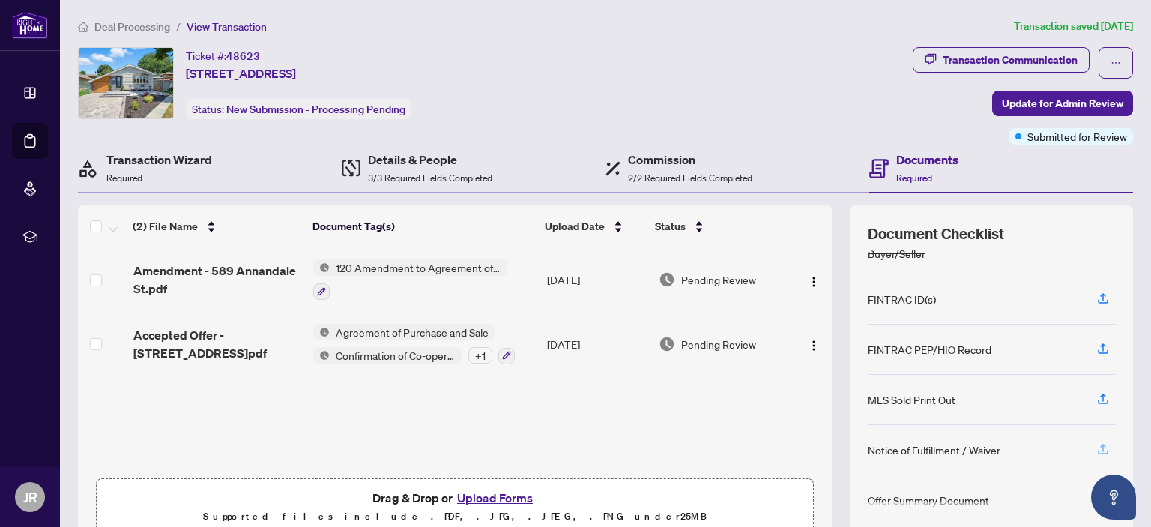
scroll to position [75, 0]
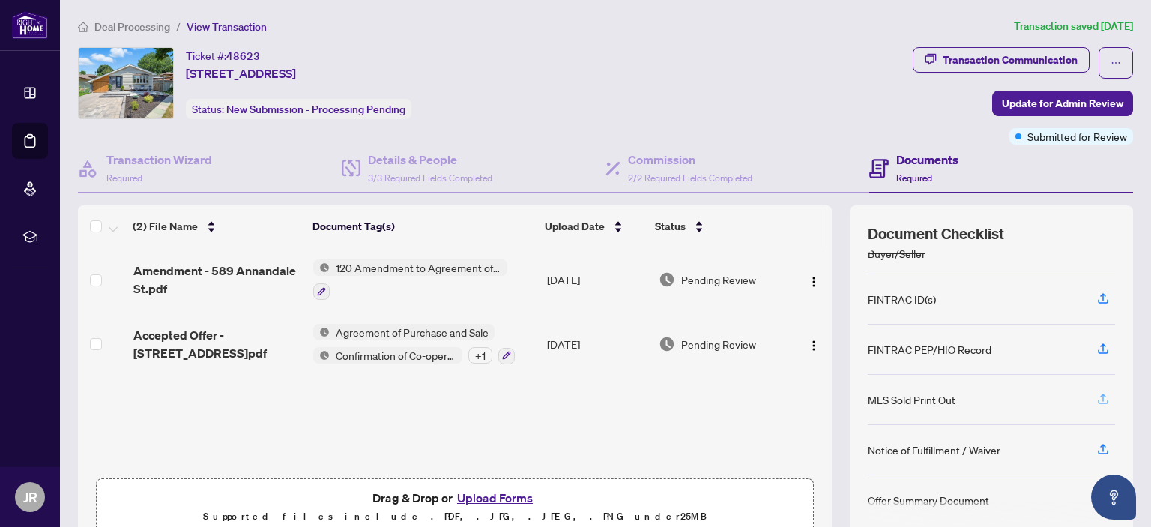
click at [1096, 392] on icon "button" at bounding box center [1102, 398] width 13 height 13
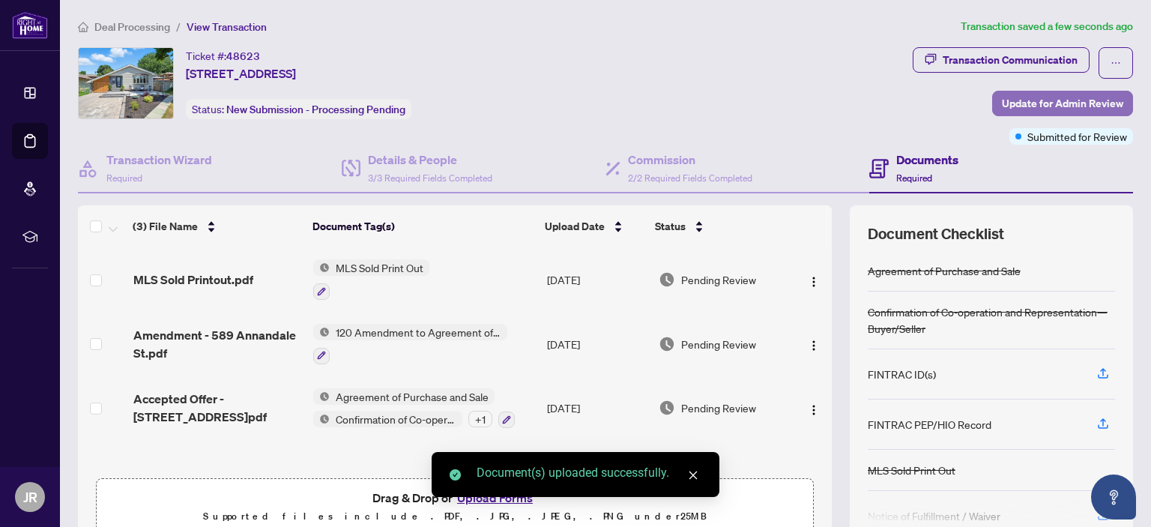
click at [1040, 106] on span "Update for Admin Review" at bounding box center [1062, 103] width 121 height 24
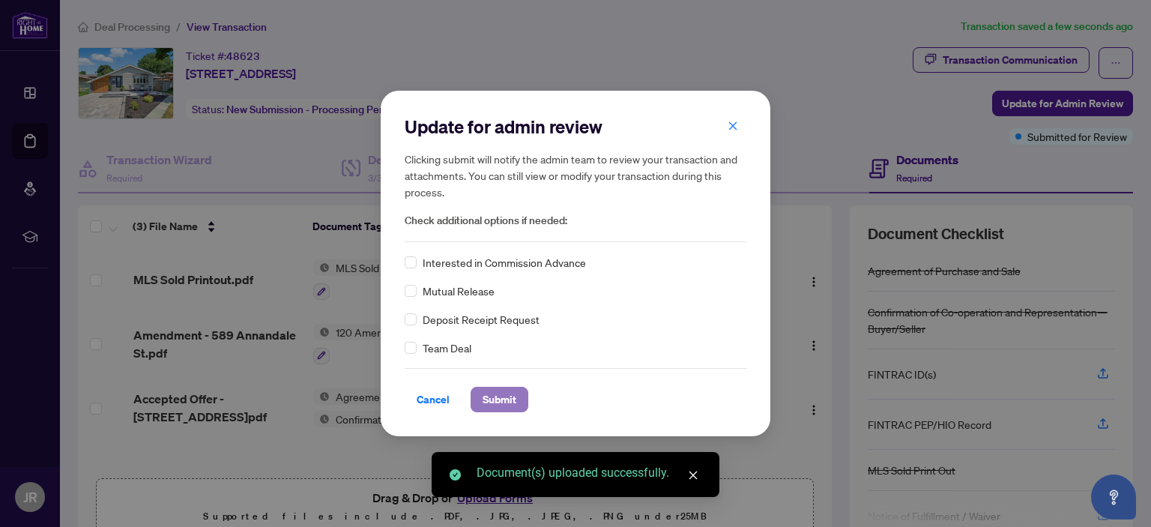
click at [497, 398] on span "Submit" at bounding box center [499, 399] width 34 height 24
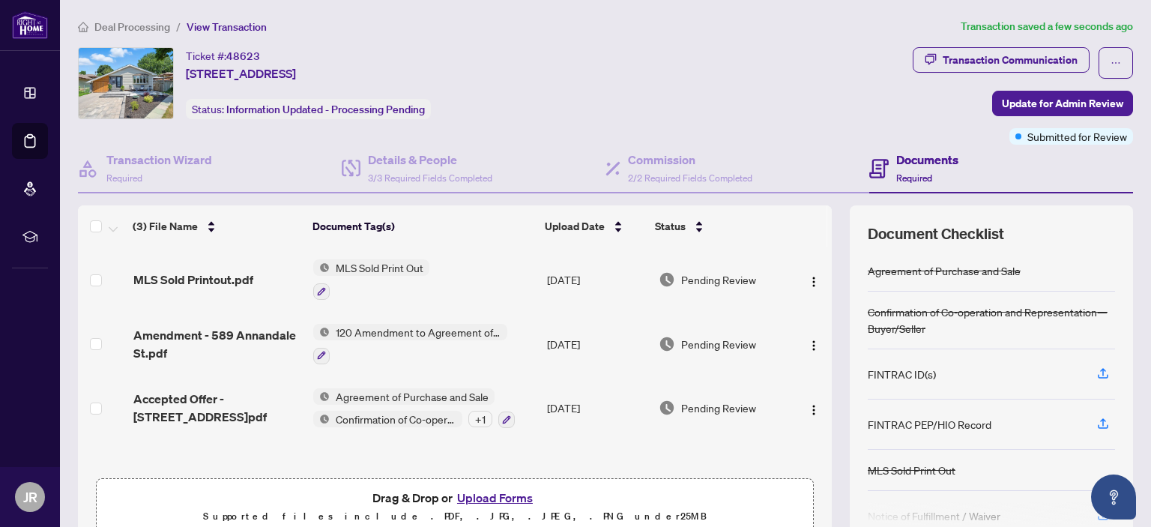
click at [26, 141] on body "Dashboard Deal Processing Mortgage Referrals rLearning JR Jeff Rendall jeff@jos…" at bounding box center [575, 263] width 1151 height 527
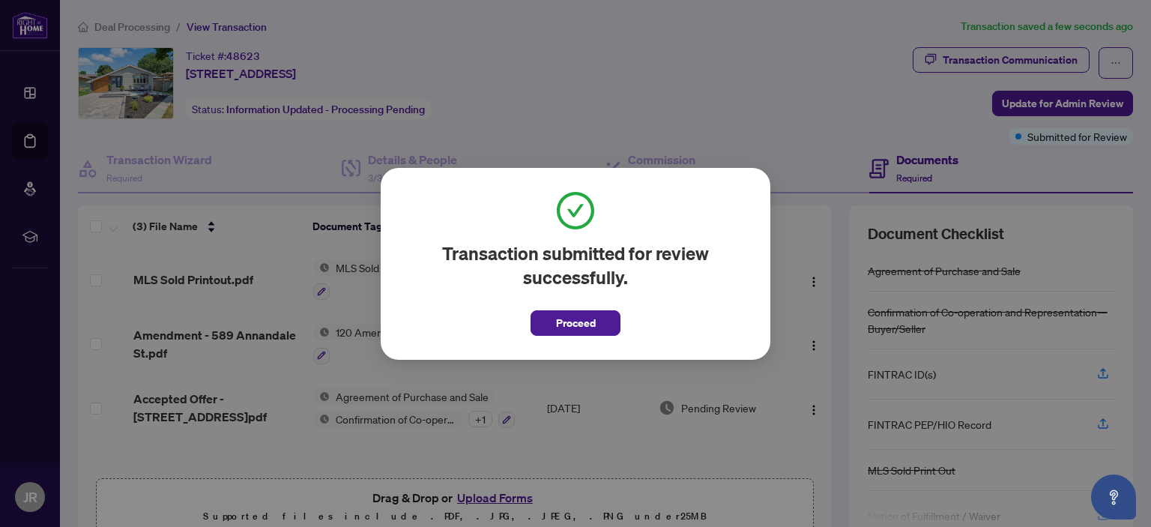
click at [28, 143] on div "Transaction submitted for review successfully. Proceed Cancel OK" at bounding box center [575, 263] width 1151 height 527
click at [560, 314] on span "Proceed" at bounding box center [576, 323] width 40 height 24
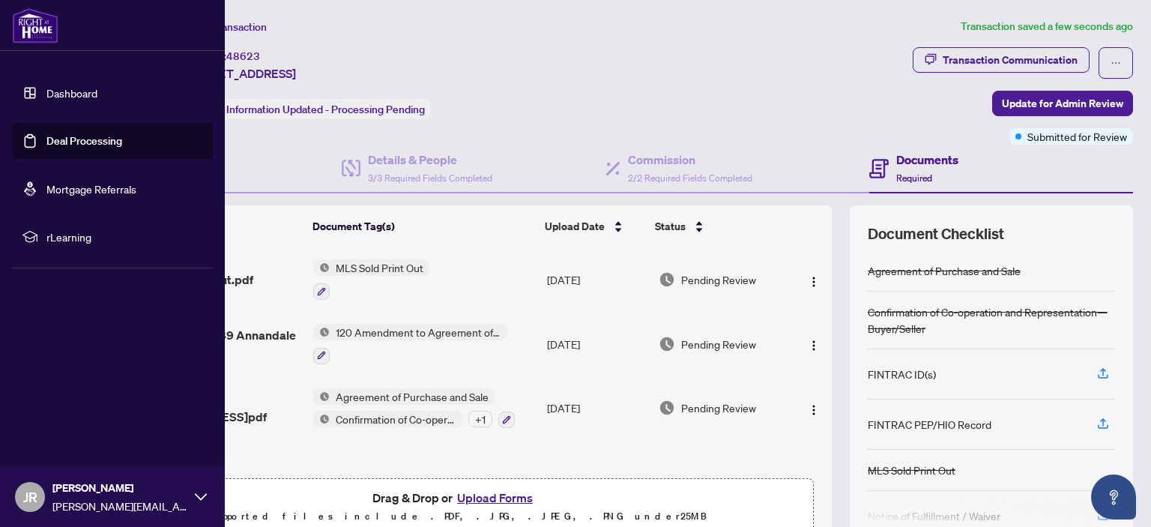
click at [46, 134] on link "Deal Processing" at bounding box center [84, 140] width 76 height 13
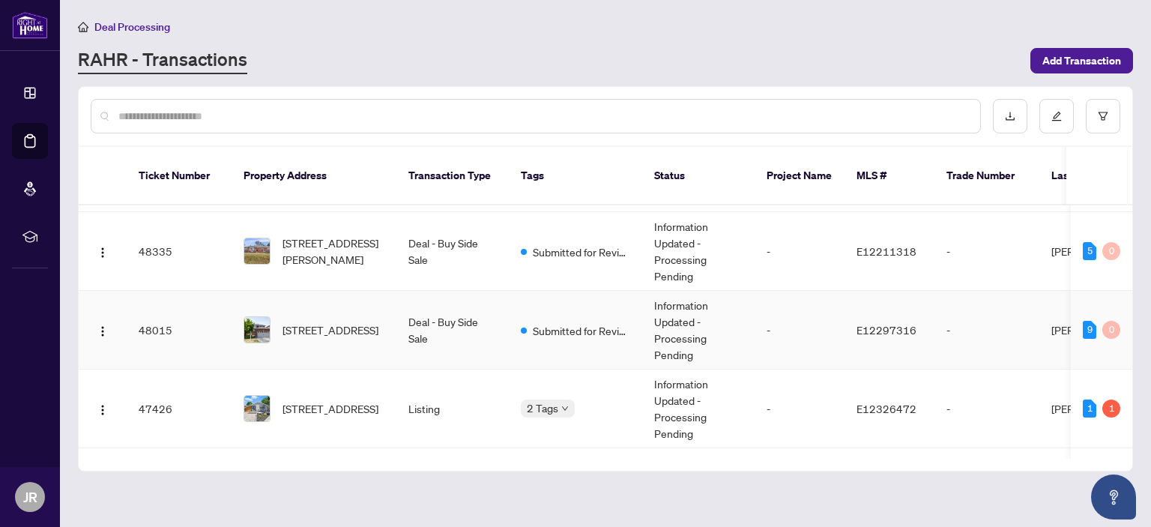
scroll to position [65, 0]
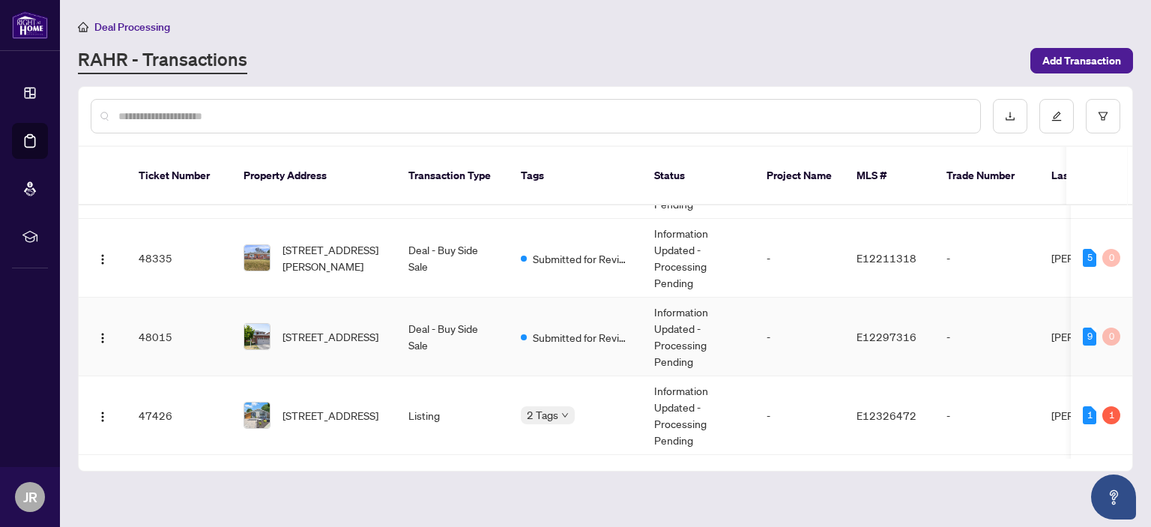
click at [356, 297] on td "109 Stagemaster Cres, Clarington, Ontario L1E 2X4, Canada" at bounding box center [313, 336] width 165 height 79
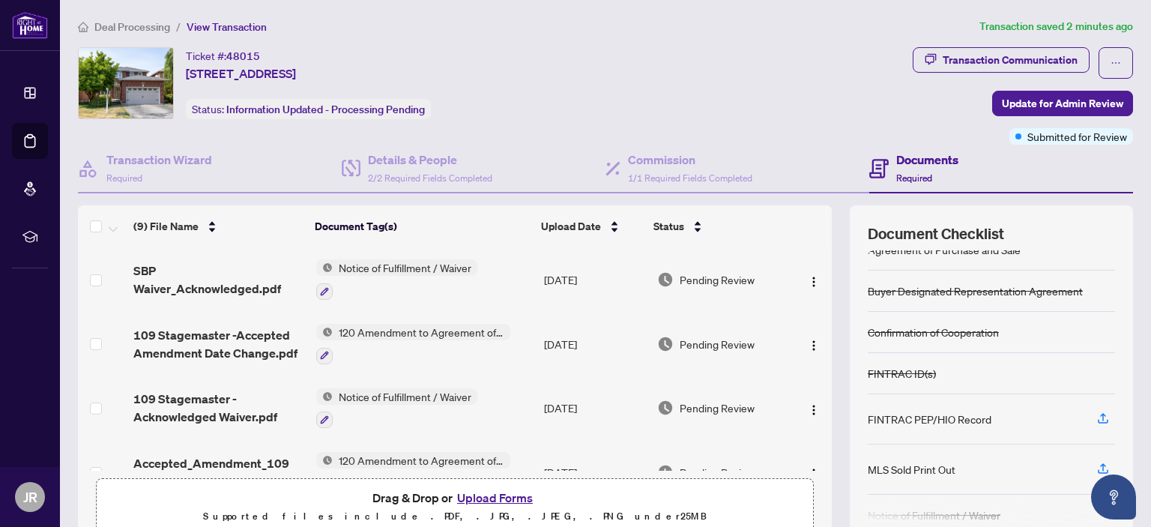
scroll to position [21, 0]
click at [913, 467] on div "MLS Sold Print Out" at bounding box center [912, 469] width 88 height 16
click at [1096, 461] on icon "button" at bounding box center [1102, 467] width 13 height 13
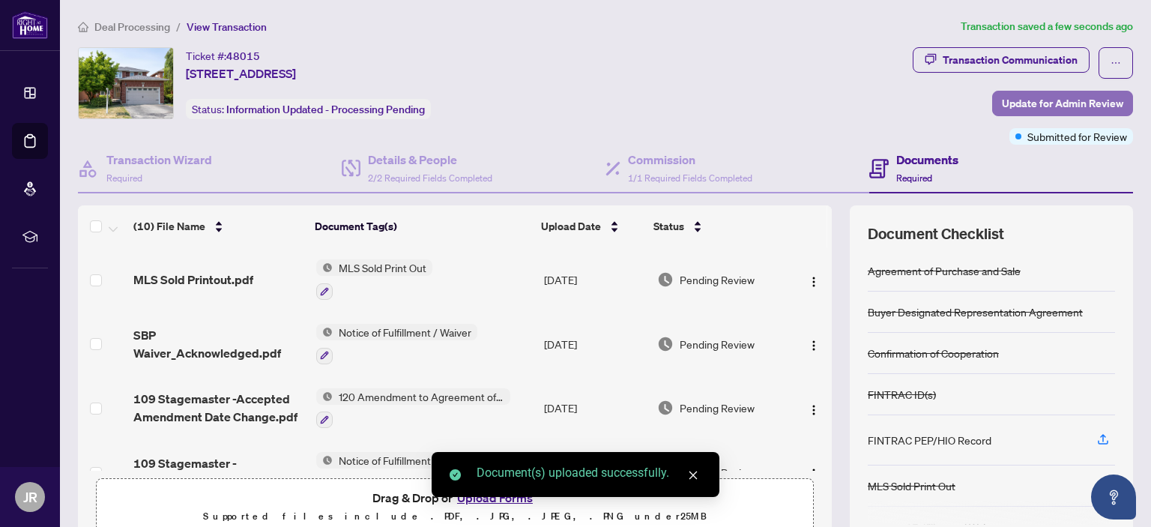
click at [1025, 96] on span "Update for Admin Review" at bounding box center [1062, 103] width 121 height 24
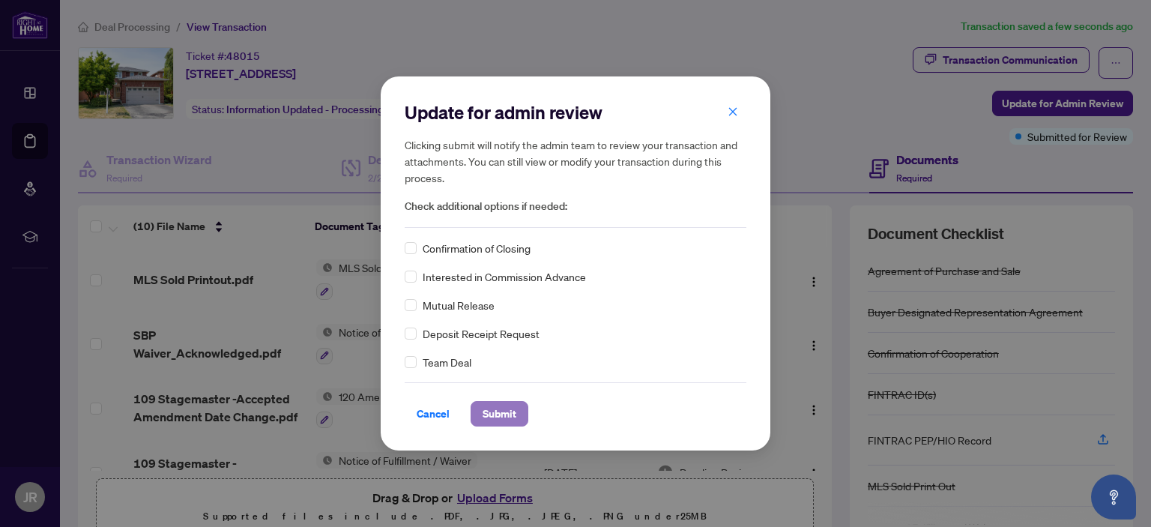
click at [492, 410] on span "Submit" at bounding box center [499, 414] width 34 height 24
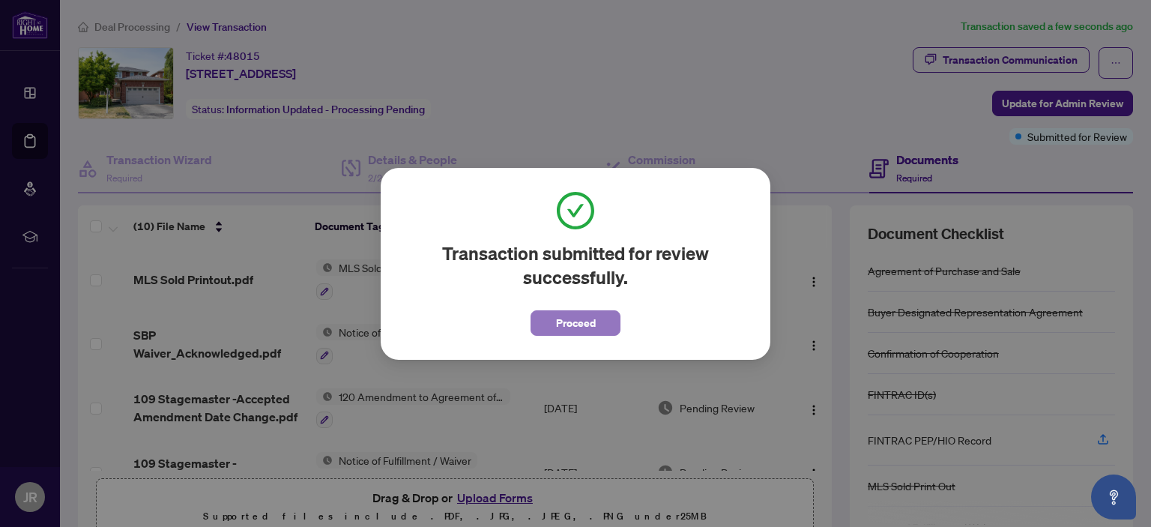
click at [578, 323] on span "Proceed" at bounding box center [576, 323] width 40 height 24
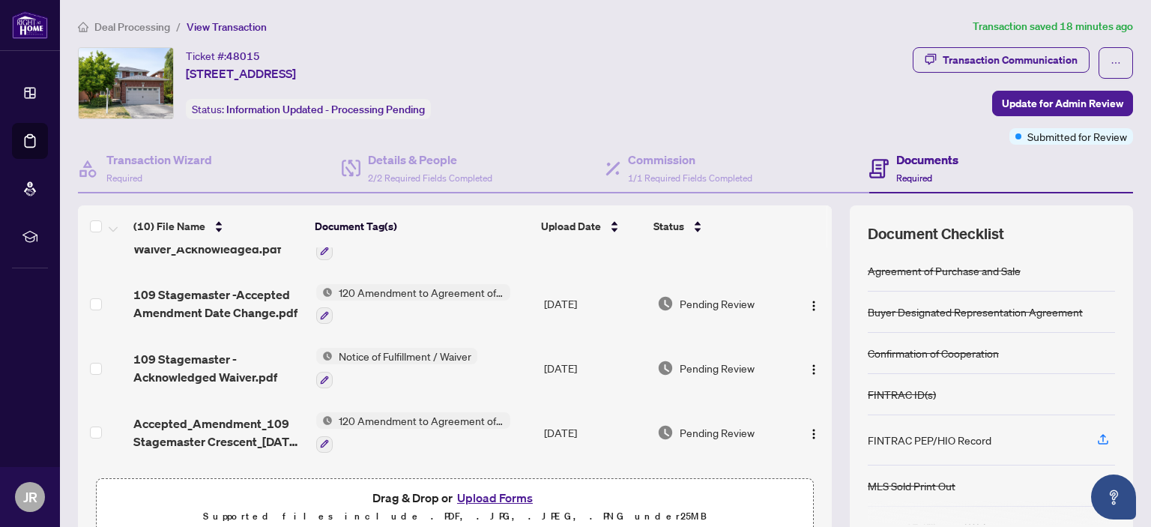
scroll to position [118, 0]
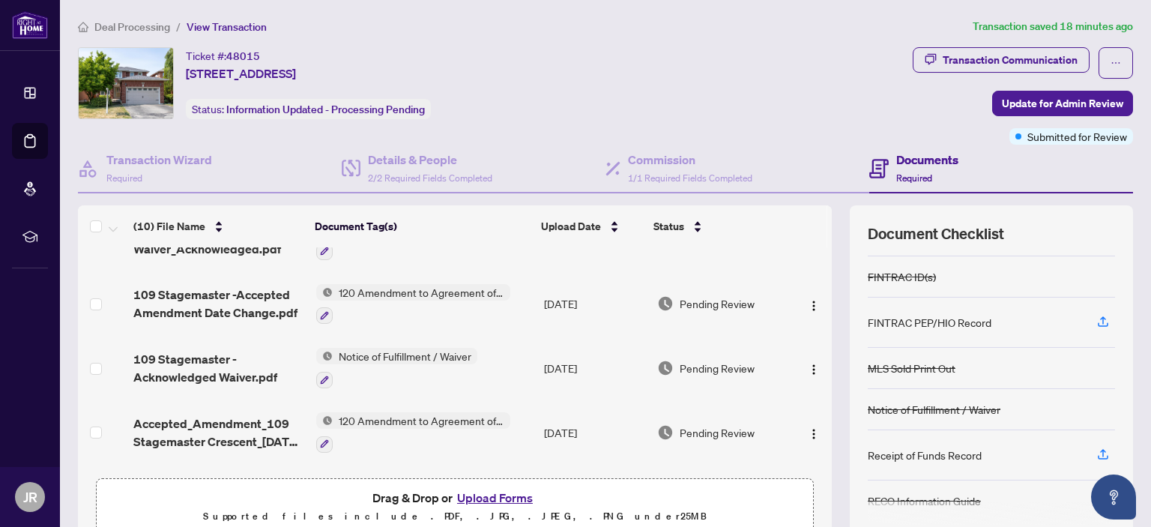
click at [972, 449] on div "Receipt of Funds Record" at bounding box center [991, 455] width 247 height 50
click at [1096, 447] on icon "button" at bounding box center [1102, 453] width 13 height 13
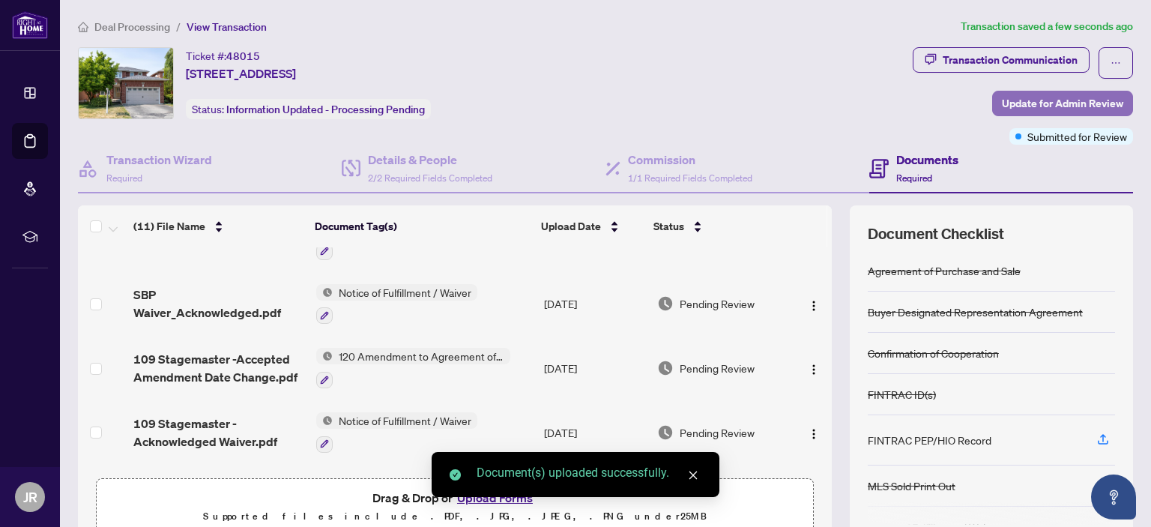
click at [1041, 105] on span "Update for Admin Review" at bounding box center [1062, 103] width 121 height 24
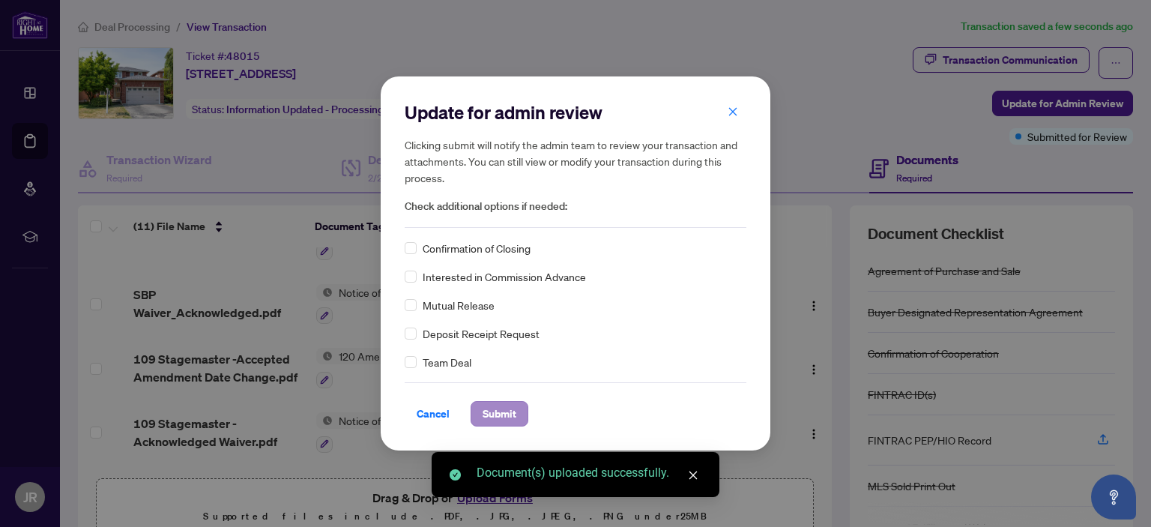
click at [491, 425] on div "Update for admin review Clicking submit will notify the admin team to review yo…" at bounding box center [576, 263] width 390 height 374
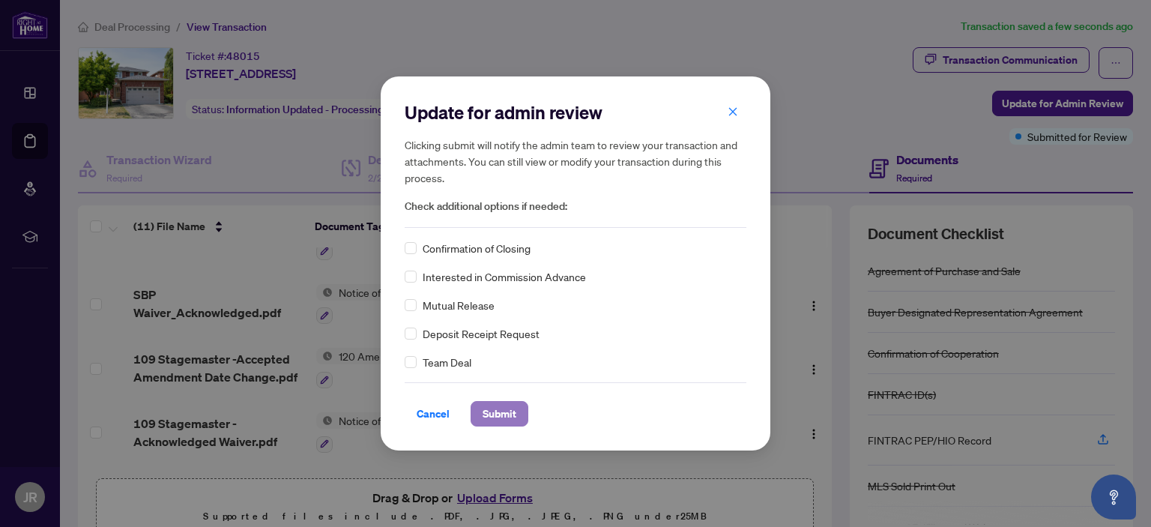
click at [494, 412] on span "Submit" at bounding box center [499, 414] width 34 height 24
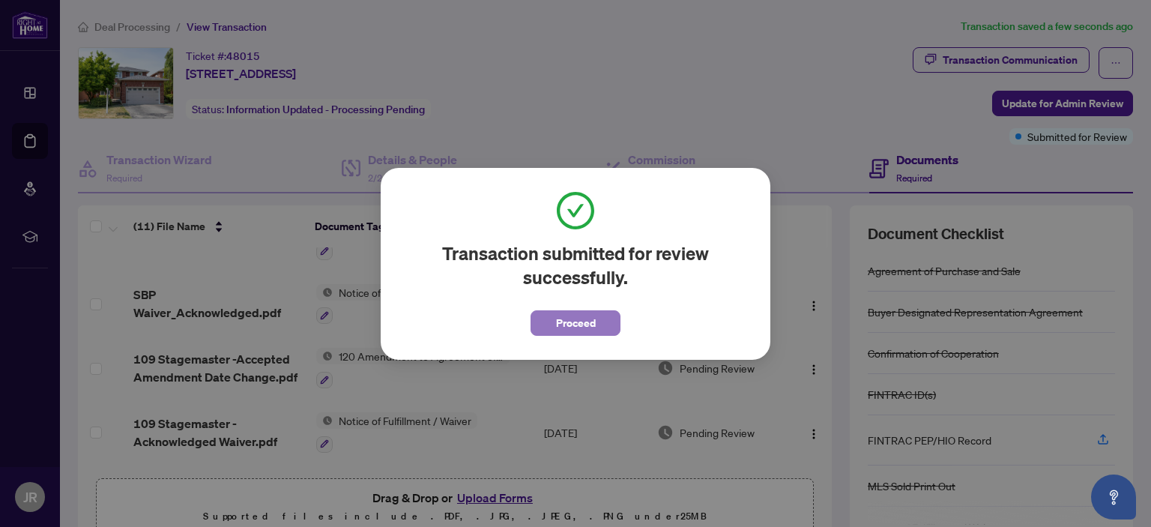
click at [604, 324] on button "Proceed" at bounding box center [575, 322] width 90 height 25
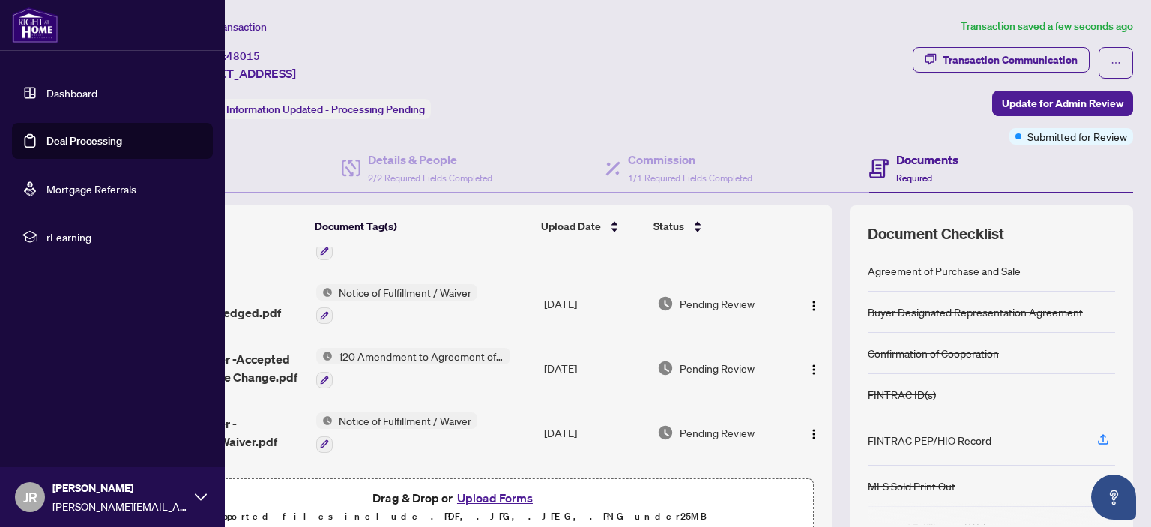
click at [46, 137] on link "Deal Processing" at bounding box center [84, 140] width 76 height 13
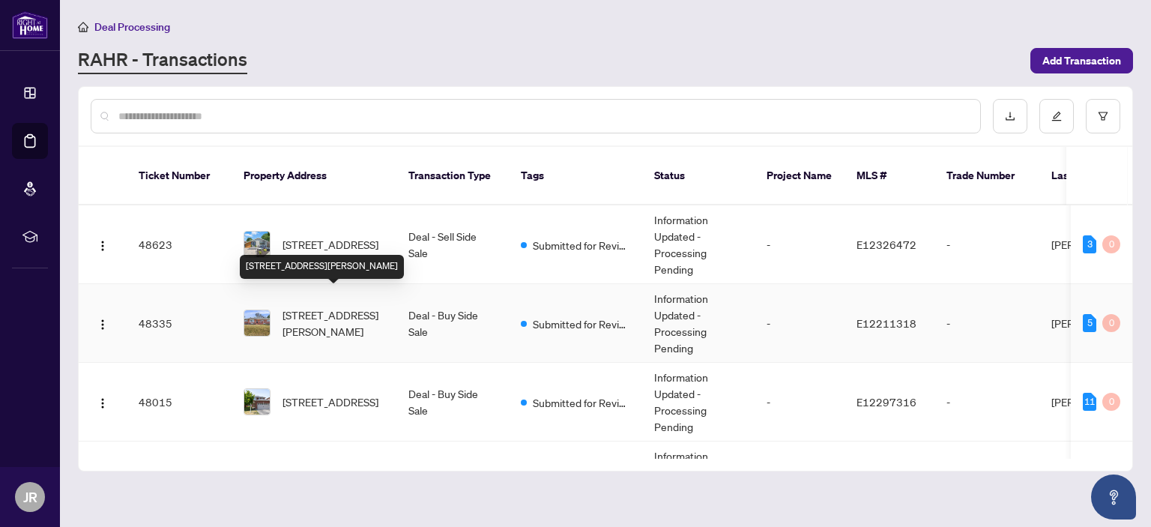
click at [324, 306] on span "3 Frederick Ave, Clarington, Ontario L1C 2B8, Canada" at bounding box center [333, 322] width 102 height 33
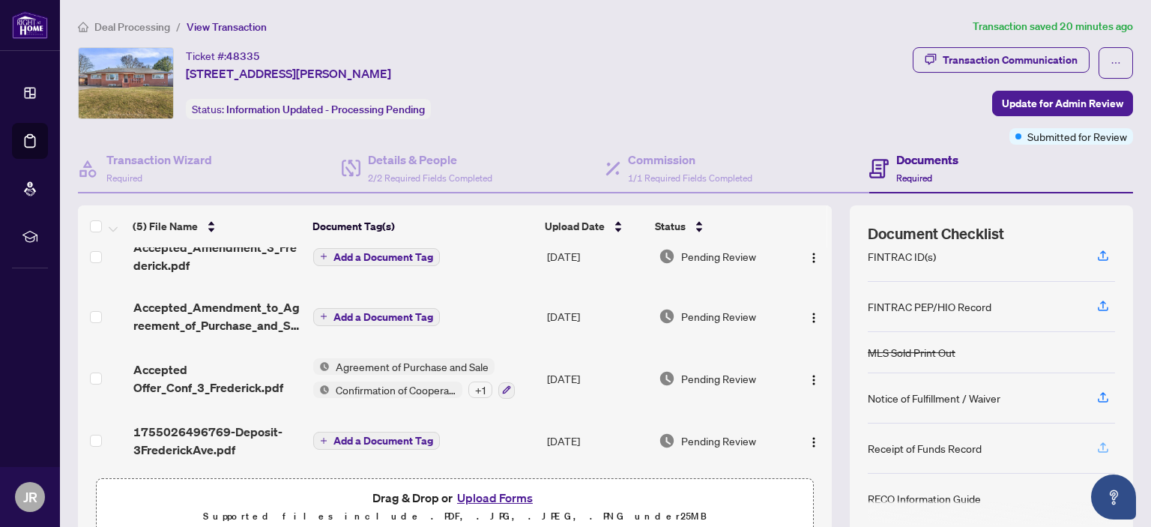
scroll to position [159, 0]
click at [1096, 441] on icon "button" at bounding box center [1102, 447] width 13 height 13
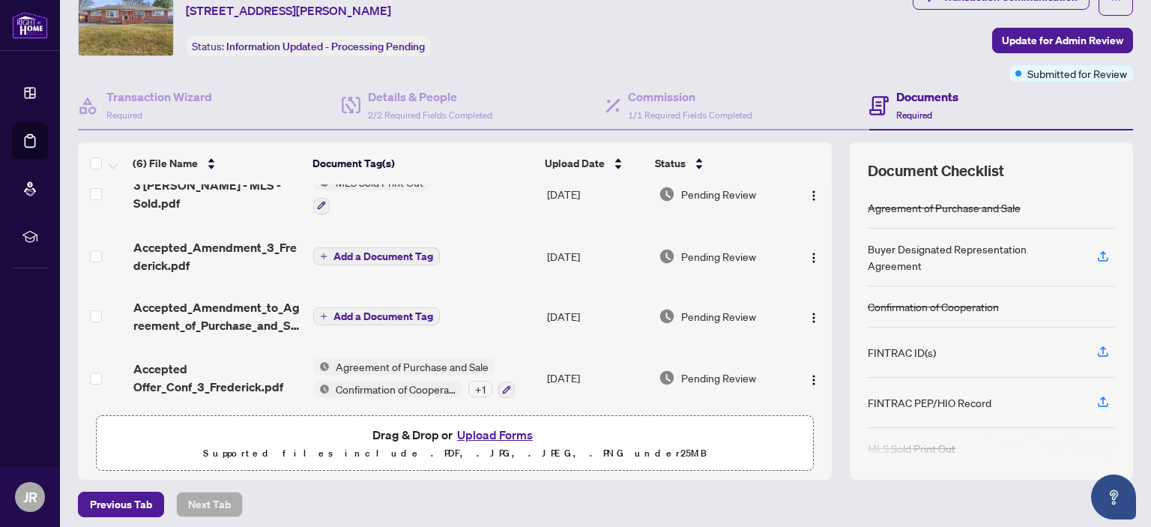
scroll to position [61, 0]
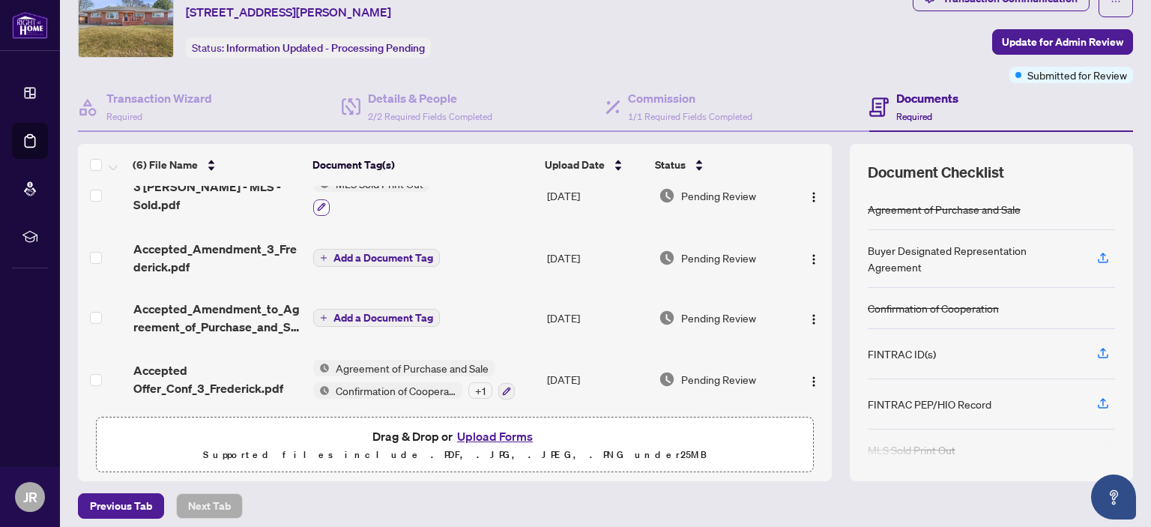
drag, startPoint x: 331, startPoint y: 202, endPoint x: 315, endPoint y: 201, distance: 16.5
click at [315, 201] on div at bounding box center [371, 207] width 116 height 18
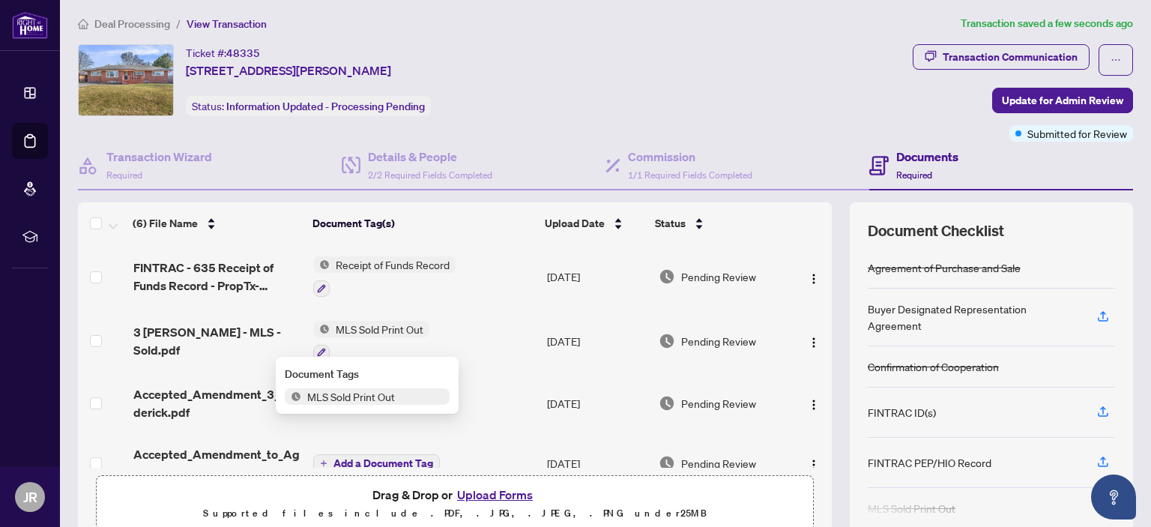
scroll to position [0, 0]
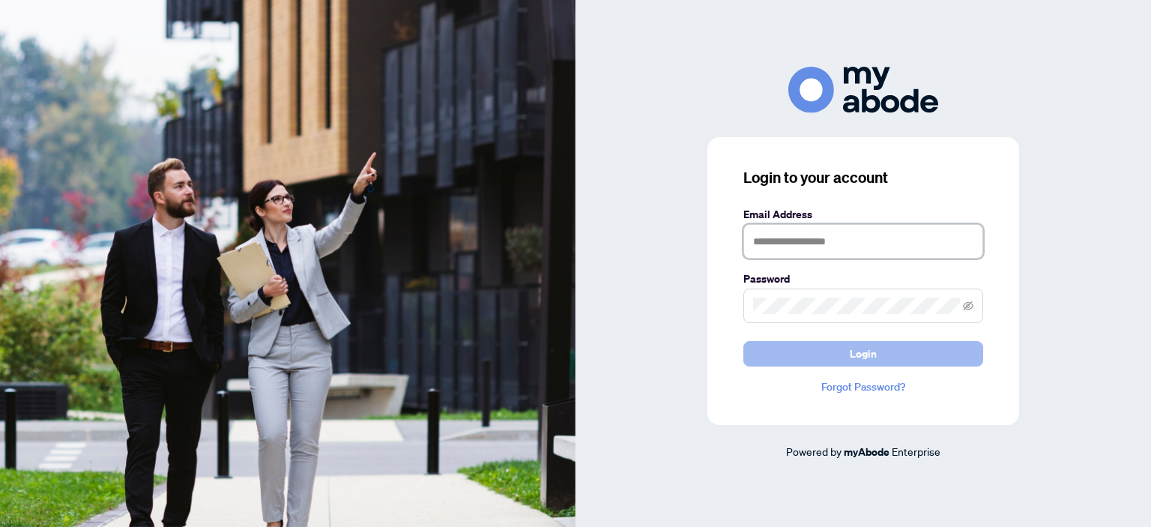
type input "**********"
click at [878, 351] on button "Login" at bounding box center [863, 353] width 240 height 25
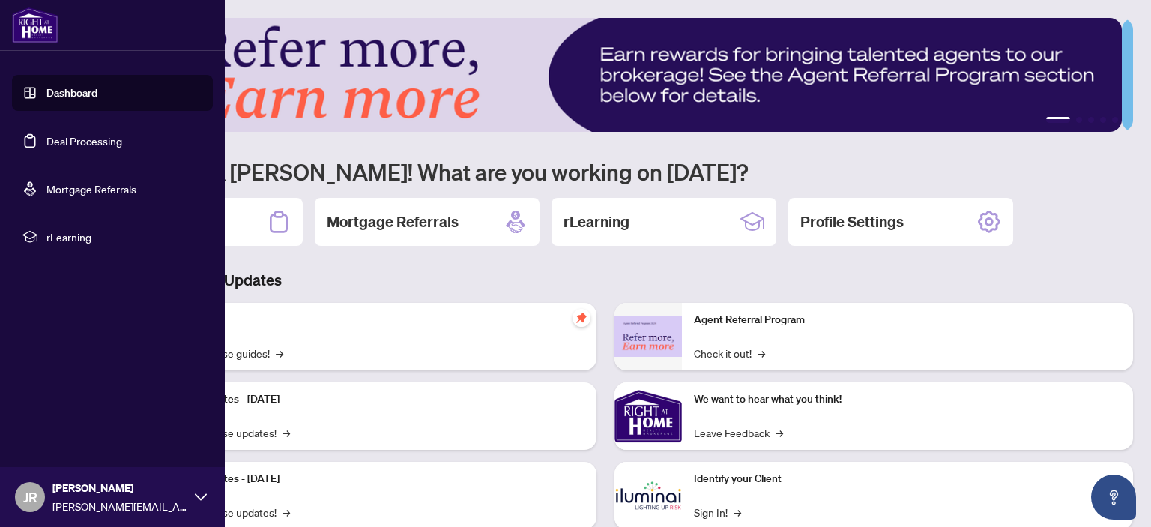
click at [46, 135] on link "Deal Processing" at bounding box center [84, 140] width 76 height 13
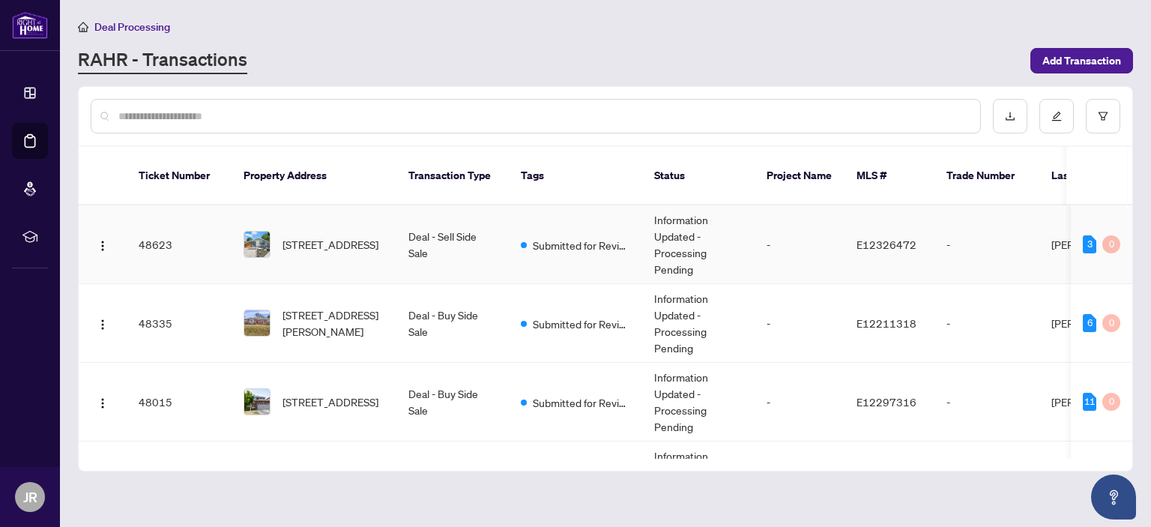
click at [468, 233] on td "Deal - Sell Side Sale" at bounding box center [452, 244] width 112 height 79
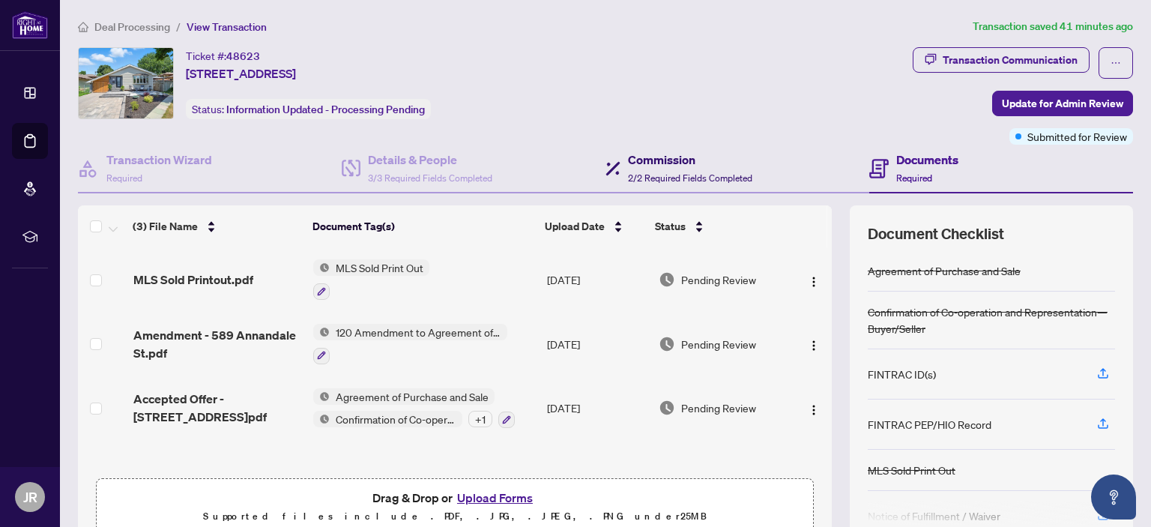
click at [688, 174] on span "2/2 Required Fields Completed" at bounding box center [690, 177] width 124 height 11
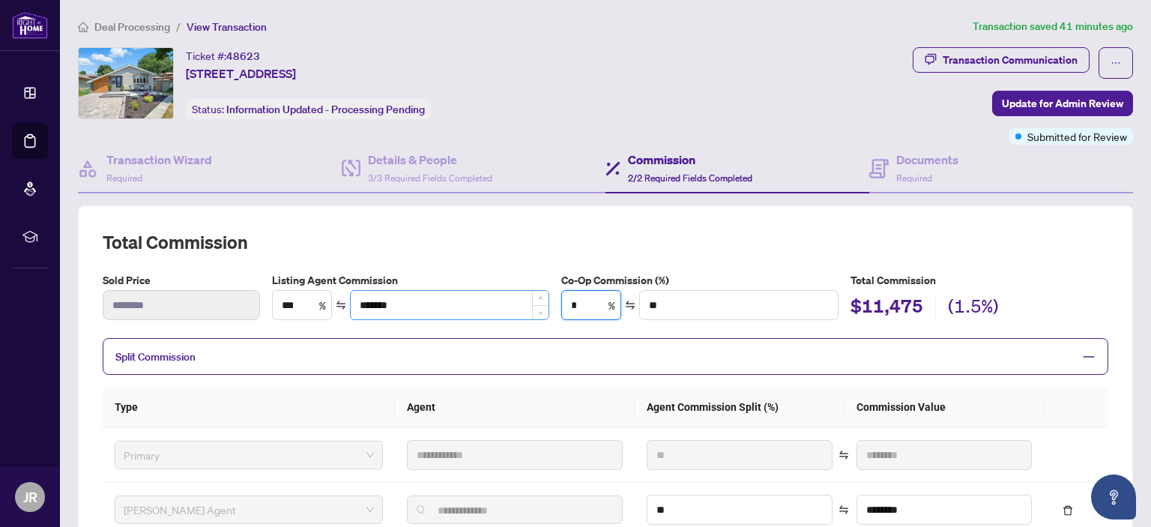
drag, startPoint x: 590, startPoint y: 297, endPoint x: 530, endPoint y: 297, distance: 59.2
click at [530, 297] on div "Listing Agent Commission *** % ******* Co-Op Commission (%) * % ** Total Commis…" at bounding box center [690, 297] width 848 height 50
type input "*"
type input "*******"
type input "***"
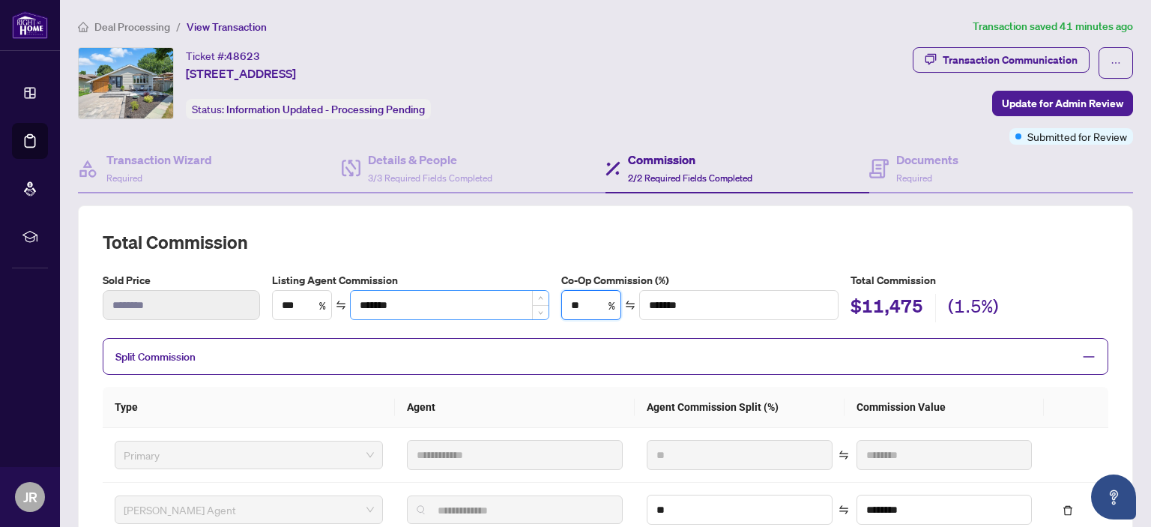
type input "*******"
type input "***"
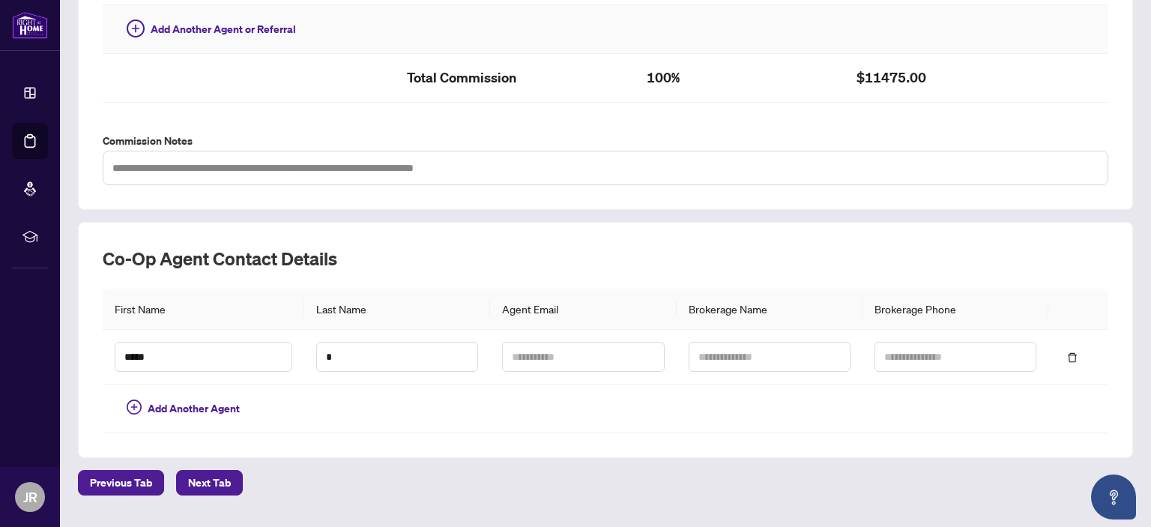
scroll to position [563, 0]
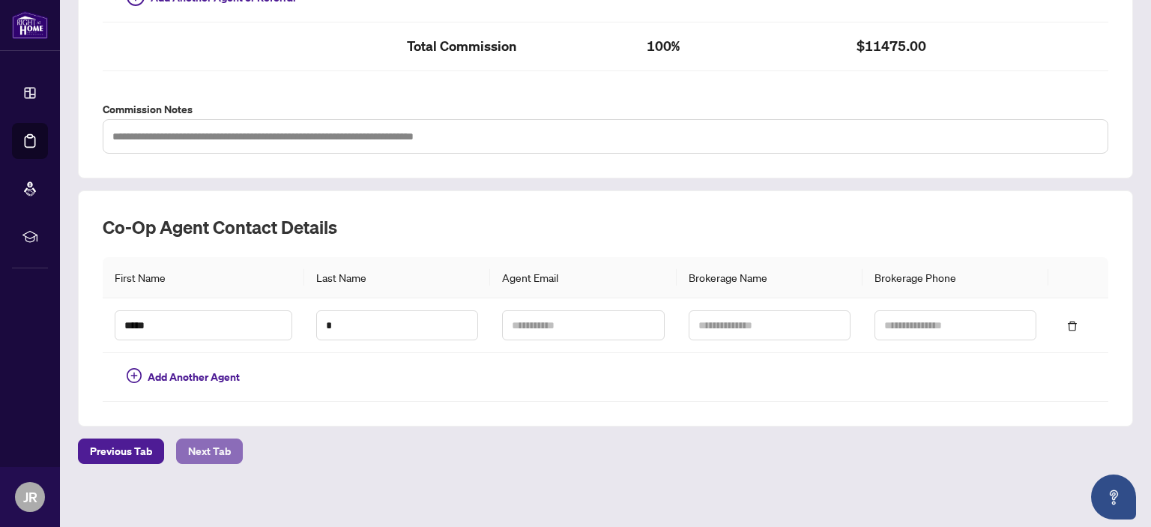
click at [219, 442] on span "Next Tab" at bounding box center [209, 451] width 43 height 24
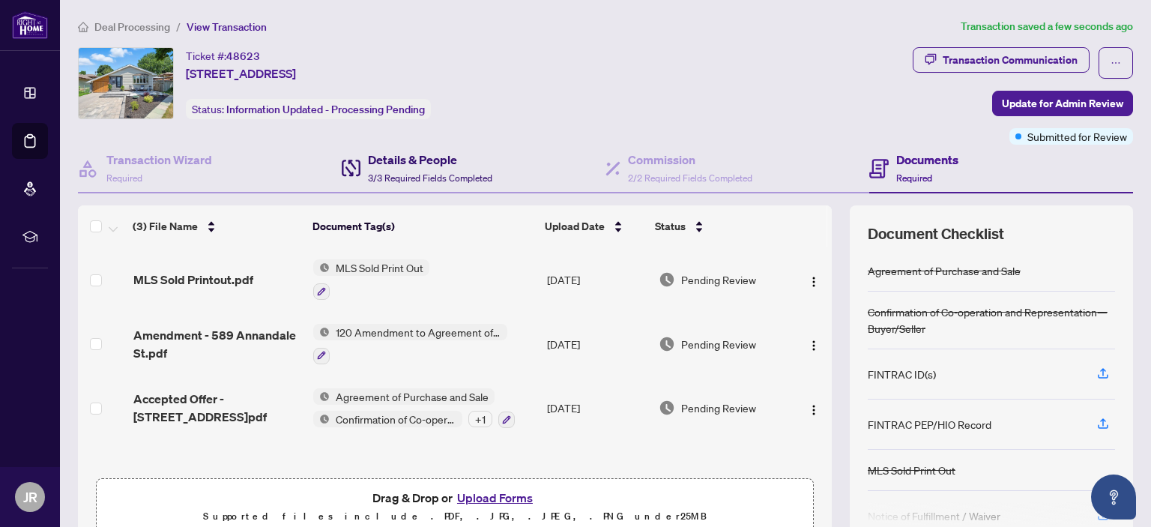
click at [425, 165] on h4 "Details & People" at bounding box center [430, 160] width 124 height 18
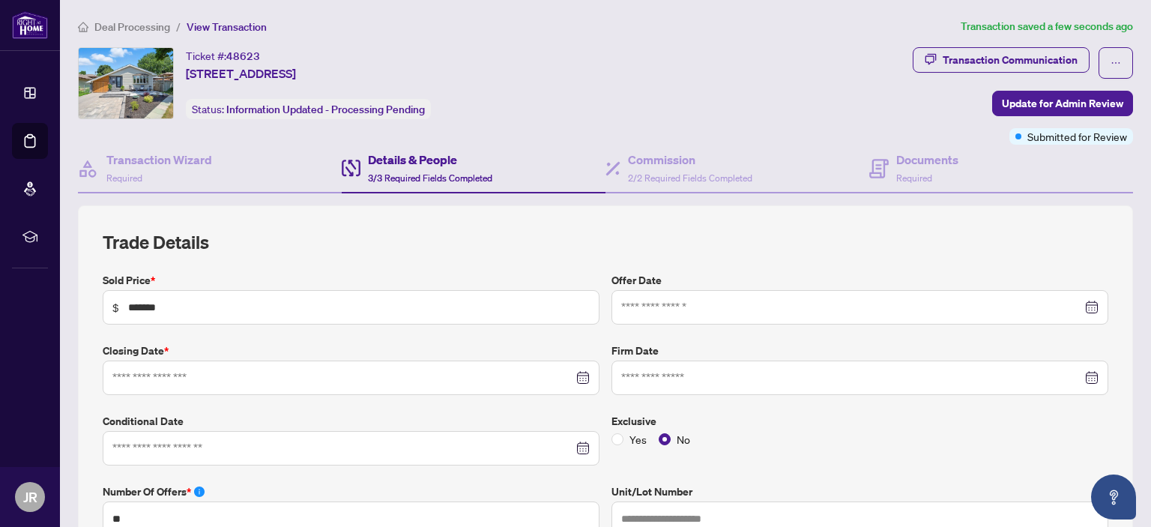
type input "**********"
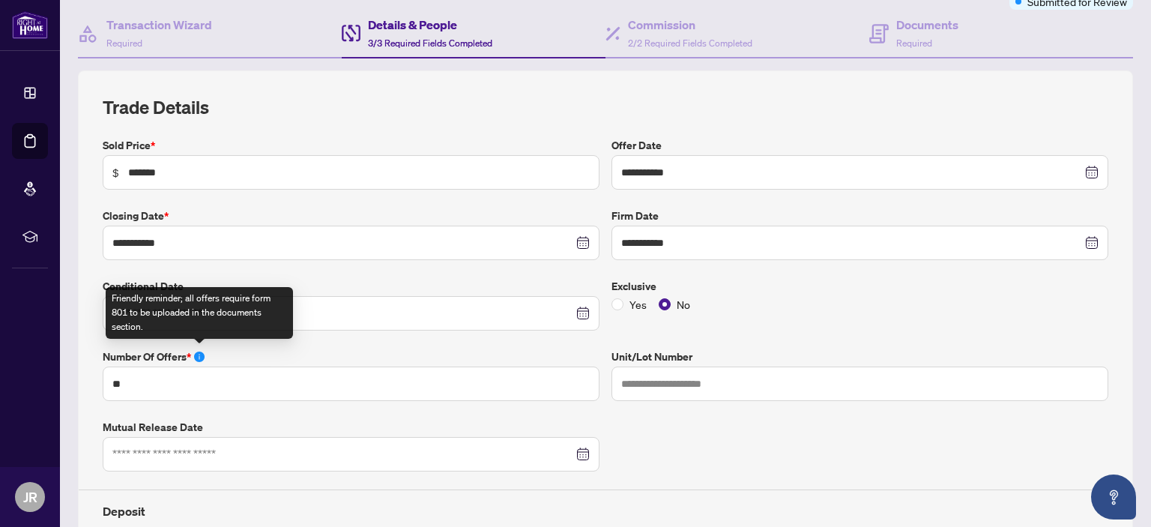
click at [200, 353] on icon "info-circle" at bounding box center [199, 356] width 10 height 10
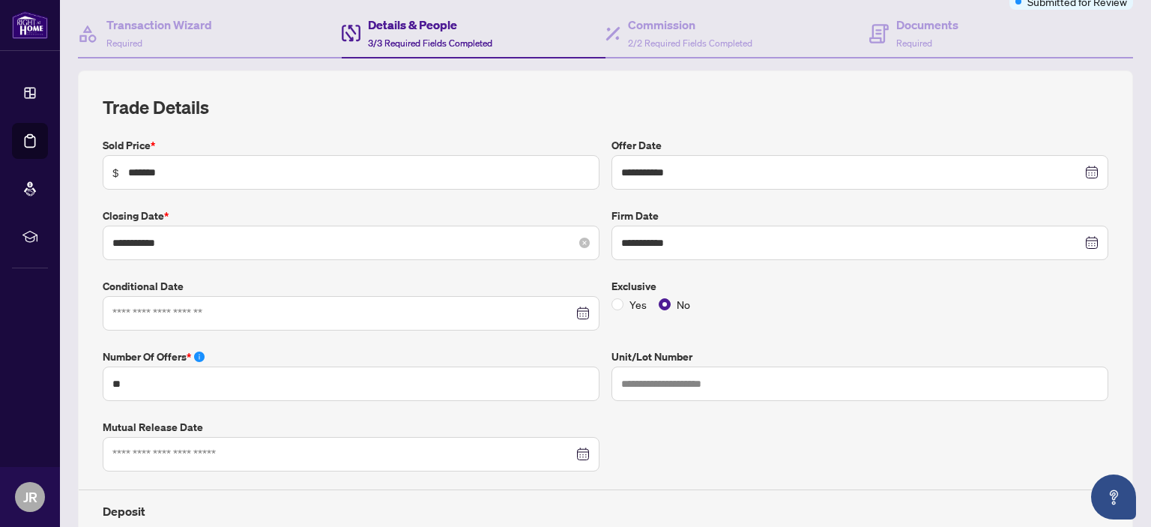
scroll to position [0, 0]
